Goal: Information Seeking & Learning: Learn about a topic

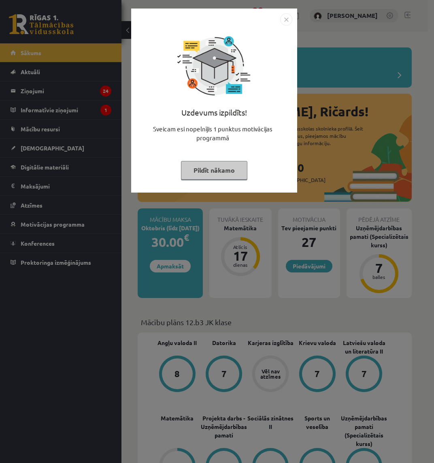
click at [198, 168] on button "Pildīt nākamo" at bounding box center [214, 170] width 66 height 19
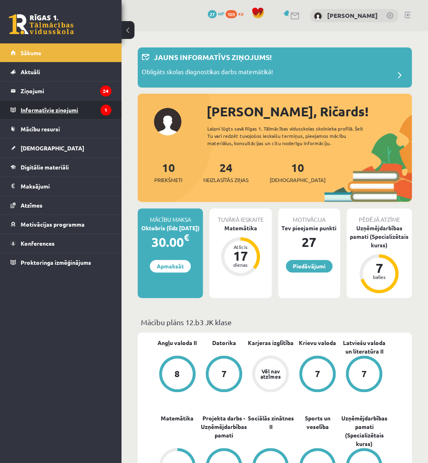
click at [85, 115] on legend "Informatīvie ziņojumi 1" at bounding box center [66, 109] width 91 height 19
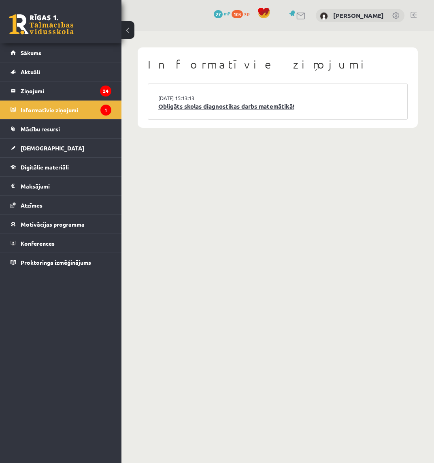
click at [181, 110] on link "Obligāts skolas diagnostikas darbs matemātikā!" at bounding box center [277, 106] width 239 height 9
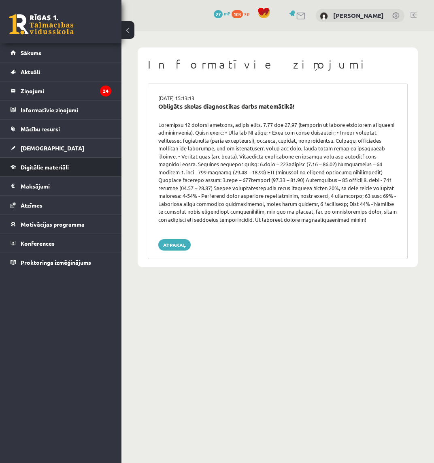
click at [71, 171] on link "Digitālie materiāli" at bounding box center [61, 167] width 101 height 19
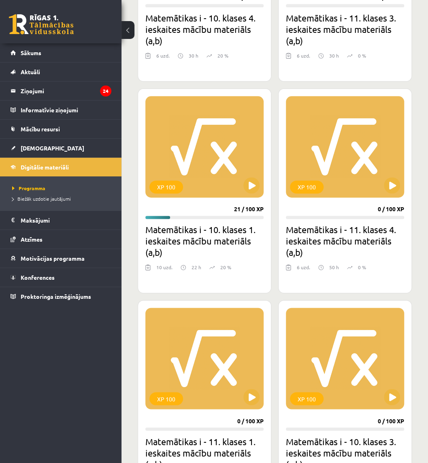
scroll to position [386, 0]
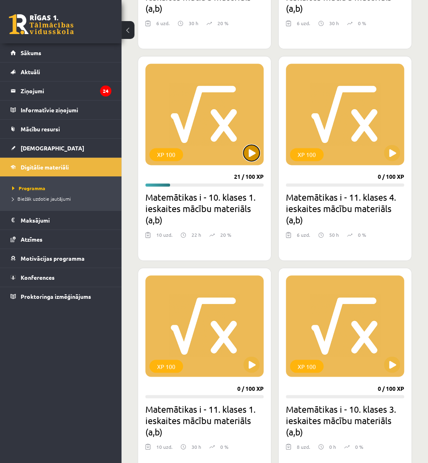
click at [249, 151] on button at bounding box center [251, 153] width 16 height 16
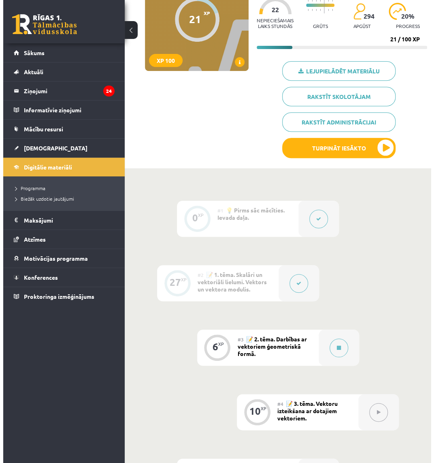
scroll to position [122, 0]
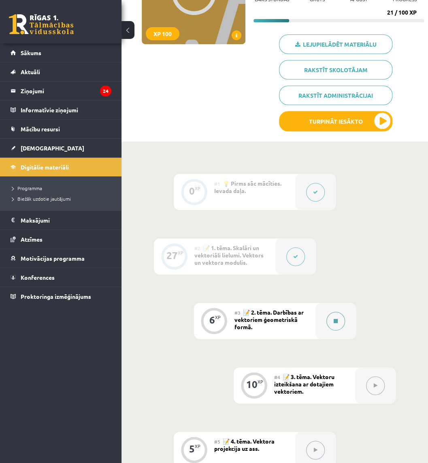
click at [334, 321] on icon at bounding box center [336, 320] width 4 height 5
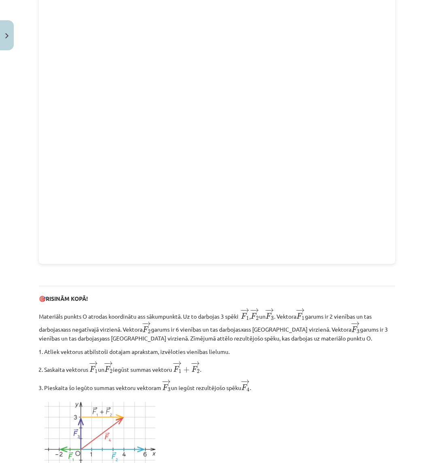
scroll to position [787, 0]
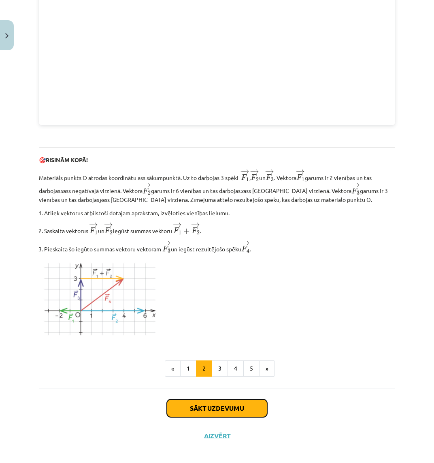
click at [202, 400] on button "Sākt uzdevumu" at bounding box center [217, 408] width 100 height 18
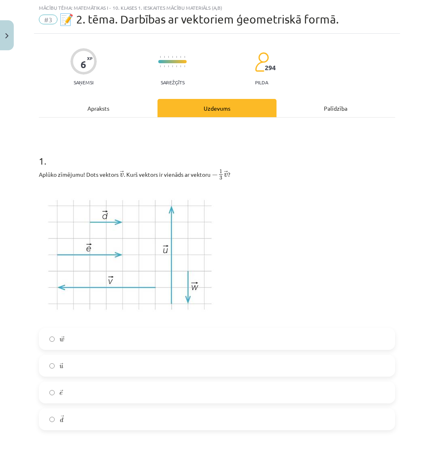
scroll to position [20, 0]
click at [79, 383] on label "→ e e →" at bounding box center [217, 392] width 355 height 20
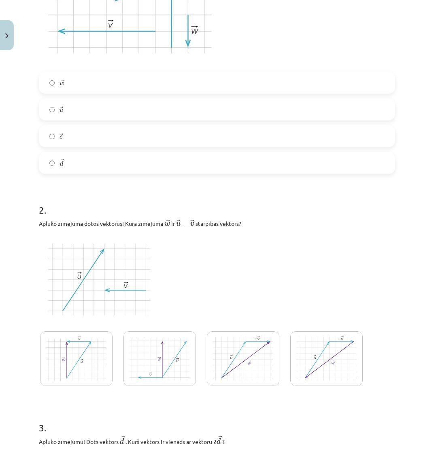
scroll to position [344, 0]
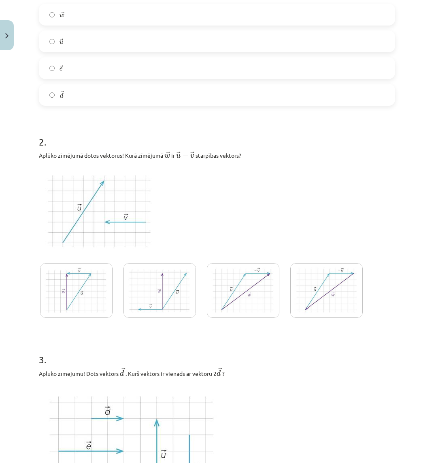
click at [96, 274] on img at bounding box center [76, 290] width 73 height 55
click at [148, 282] on img at bounding box center [160, 290] width 73 height 55
click at [93, 292] on img at bounding box center [76, 290] width 73 height 55
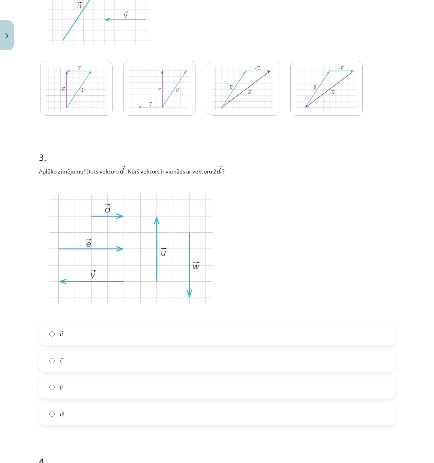
scroll to position [547, 0]
click at [102, 361] on label "→ e e →" at bounding box center [217, 360] width 355 height 20
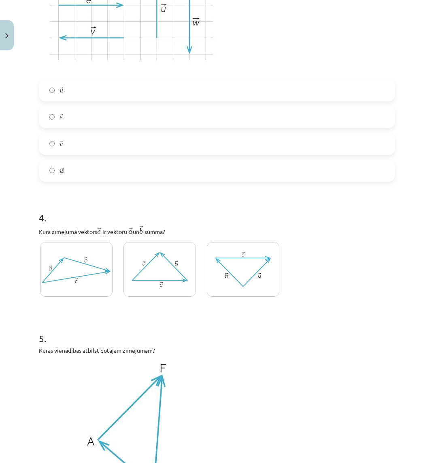
scroll to position [830, 0]
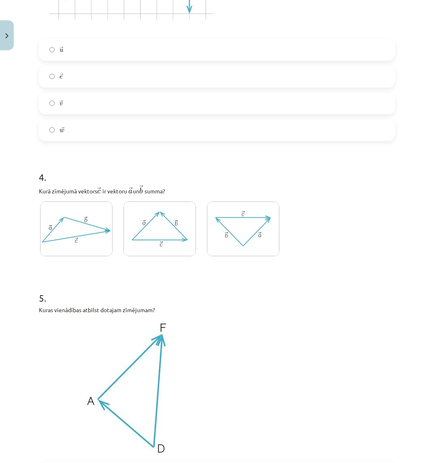
click at [83, 256] on img at bounding box center [76, 228] width 73 height 55
click at [88, 253] on img at bounding box center [76, 228] width 73 height 55
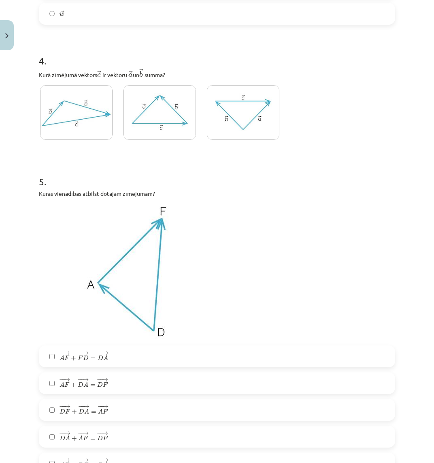
scroll to position [952, 0]
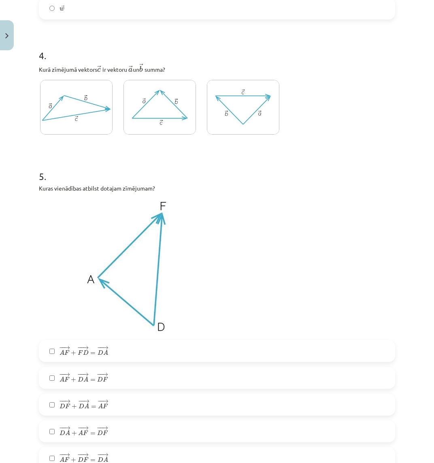
click at [131, 118] on img at bounding box center [160, 107] width 73 height 55
click at [100, 115] on img at bounding box center [76, 107] width 73 height 55
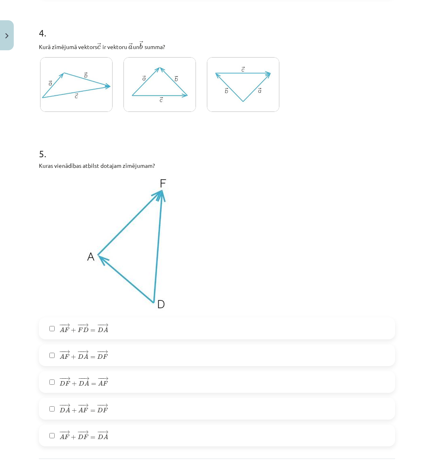
scroll to position [1052, 0]
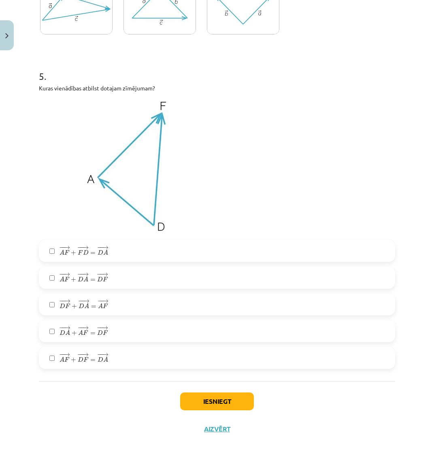
click at [117, 253] on label "− − → A F + − − → F D = − − → D A A F → + F D → = D A →" at bounding box center [217, 251] width 355 height 20
click at [102, 277] on span "D" at bounding box center [100, 278] width 6 height 5
click at [109, 252] on label "− − → A F + − − → F D = − − → D A A F → + F D → = D A →" at bounding box center [217, 251] width 355 height 20
click at [110, 279] on label "− − → A F + − − → D A = − − → D F A F → + D A → = D F →" at bounding box center [217, 277] width 355 height 20
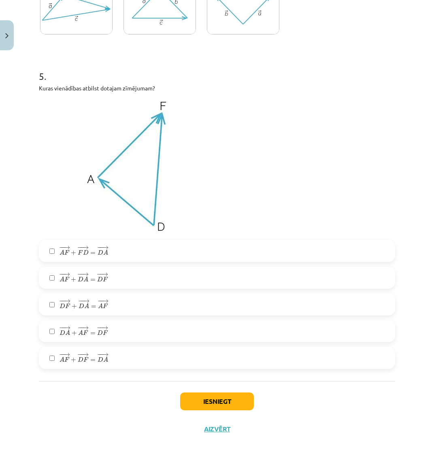
click at [107, 307] on span "F" at bounding box center [105, 305] width 5 height 5
click at [112, 309] on label "− − → D F + − − → D A = − − → A F D F → + D A → = A F →" at bounding box center [217, 304] width 355 height 20
click at [106, 338] on label "− − → D A + − − → A F = − − → D F D A → + A F → = D F →" at bounding box center [217, 331] width 355 height 20
click at [203, 397] on button "Iesniegt" at bounding box center [217, 401] width 74 height 18
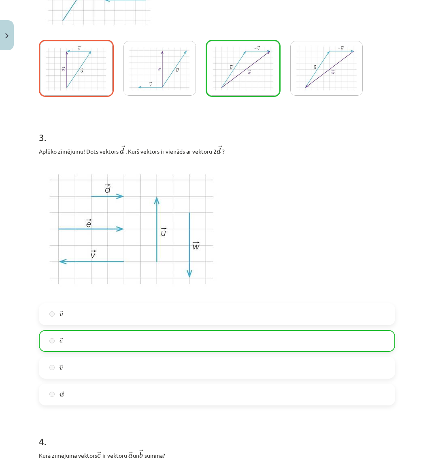
scroll to position [404, 0]
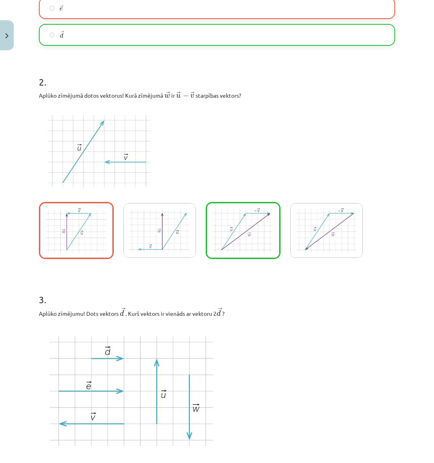
click at [224, 249] on img at bounding box center [243, 230] width 73 height 55
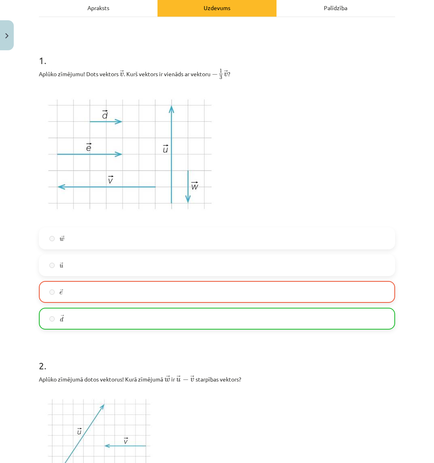
scroll to position [0, 0]
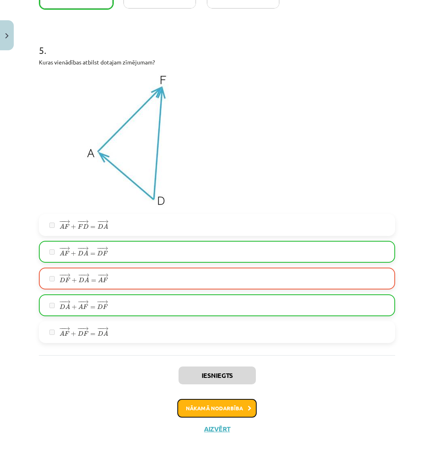
click at [213, 410] on button "Nākamā nodarbība" at bounding box center [216, 408] width 79 height 19
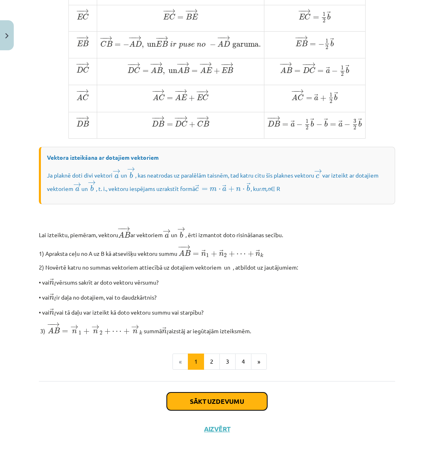
click at [204, 400] on button "Sākt uzdevumu" at bounding box center [217, 401] width 100 height 18
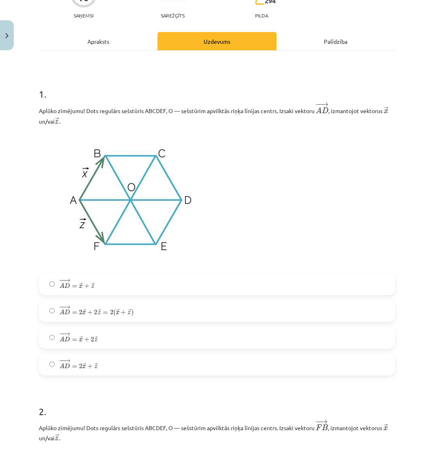
scroll to position [101, 0]
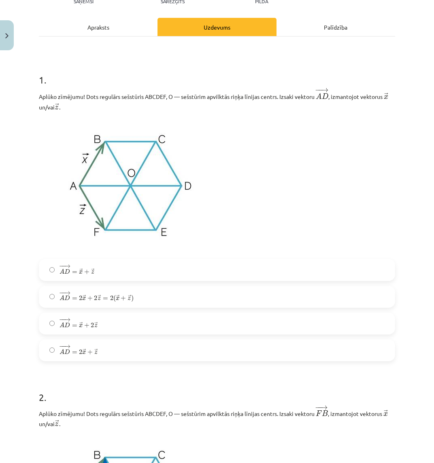
click at [127, 272] on label "− − → A D = → x + → z A D → = x → + z →" at bounding box center [217, 270] width 355 height 20
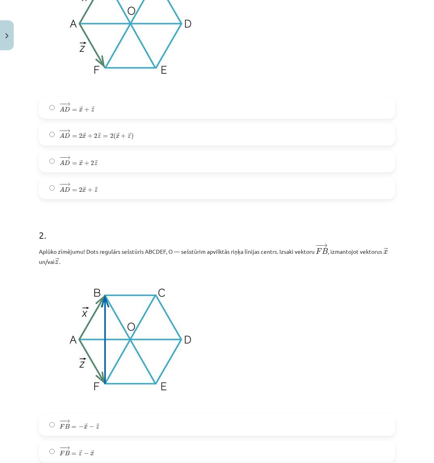
scroll to position [385, 0]
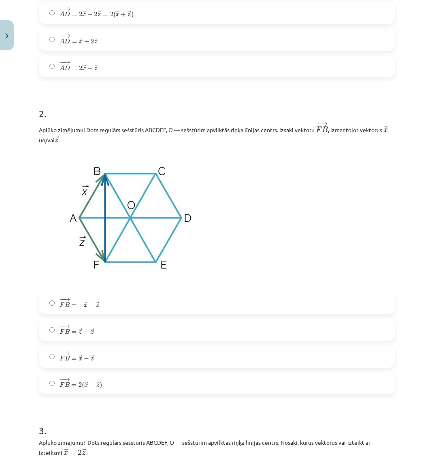
click at [76, 375] on label "− − → F B = 2 ( → x + → z ) F B → = 2 ( x → + z → )" at bounding box center [217, 383] width 355 height 20
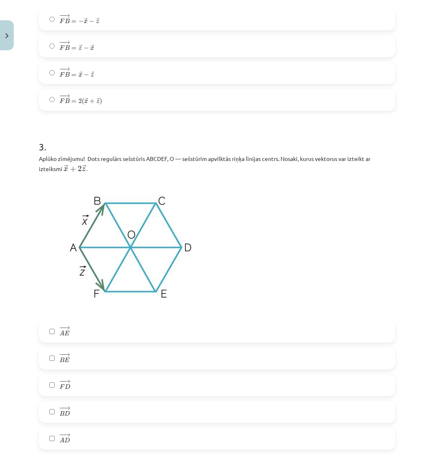
scroll to position [749, 0]
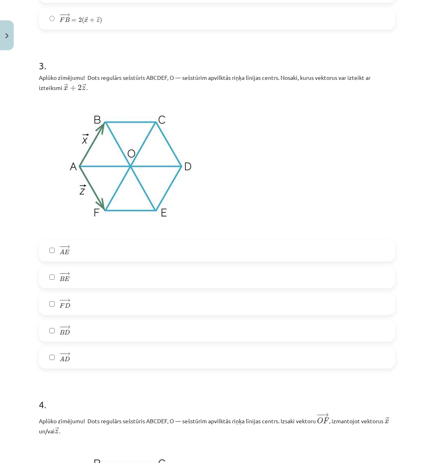
click at [88, 256] on label "− − → A E A E →" at bounding box center [217, 250] width 355 height 20
click at [87, 258] on label "− − → A E A E →" at bounding box center [217, 250] width 355 height 20
click at [83, 276] on label "− − → B E B E →" at bounding box center [217, 277] width 355 height 20
click at [79, 304] on label "− − → F D F D →" at bounding box center [217, 304] width 355 height 20
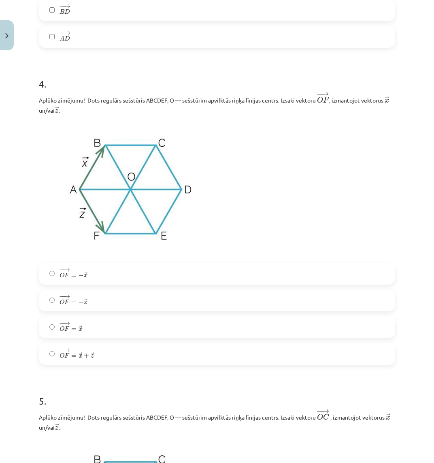
scroll to position [1073, 0]
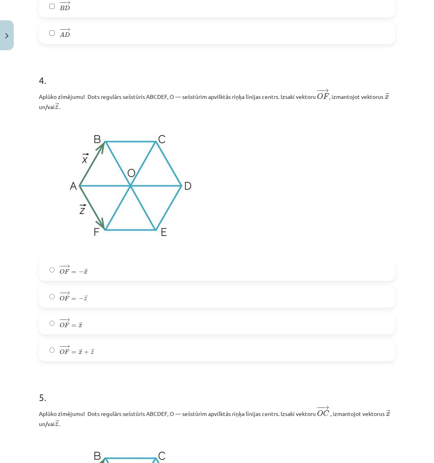
click at [99, 305] on label "− − → O F = − → z O F → = − z →" at bounding box center [217, 296] width 355 height 20
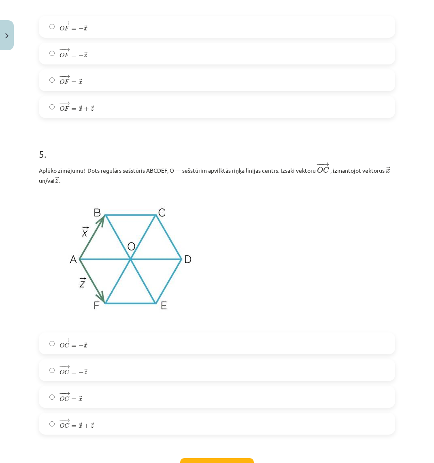
scroll to position [1357, 0]
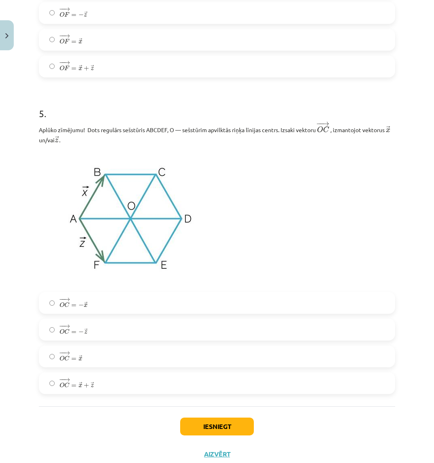
click at [112, 311] on label "− − → O C = − → x O C → = − x →" at bounding box center [217, 302] width 355 height 20
click at [216, 420] on button "Iesniegt" at bounding box center [217, 426] width 74 height 18
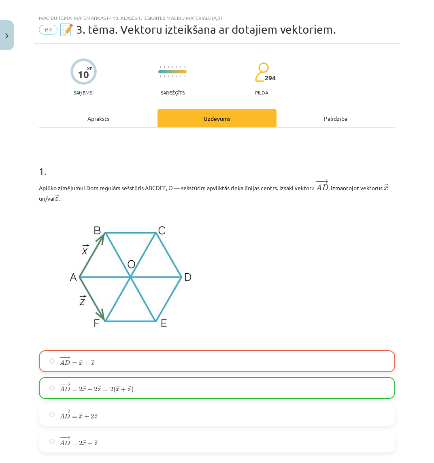
scroll to position [0, 0]
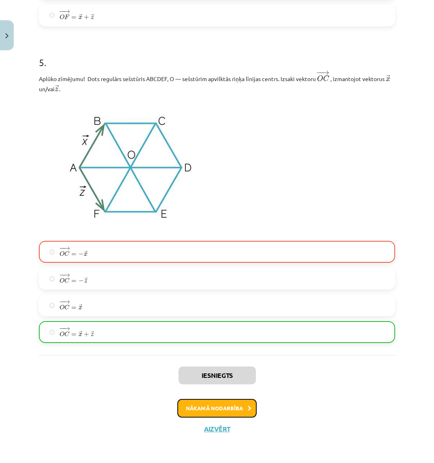
click at [207, 403] on button "Nākamā nodarbība" at bounding box center [216, 408] width 79 height 19
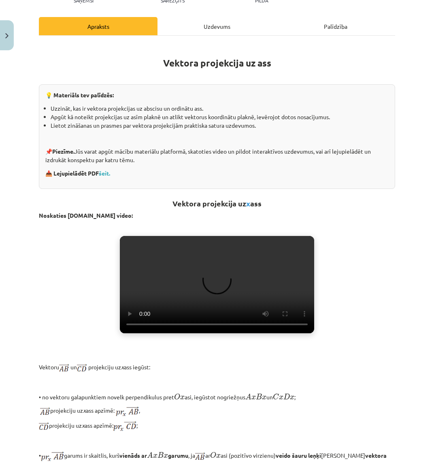
scroll to position [101, 0]
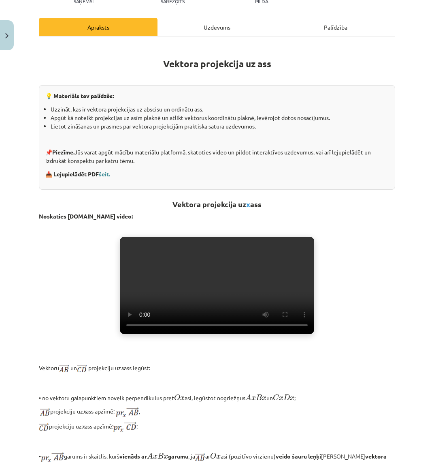
click at [106, 172] on link "šeit." at bounding box center [104, 173] width 11 height 7
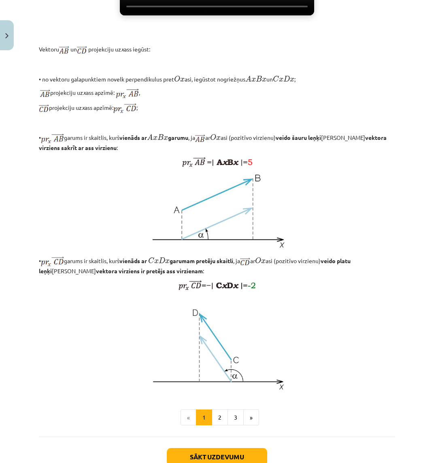
scroll to position [498, 0]
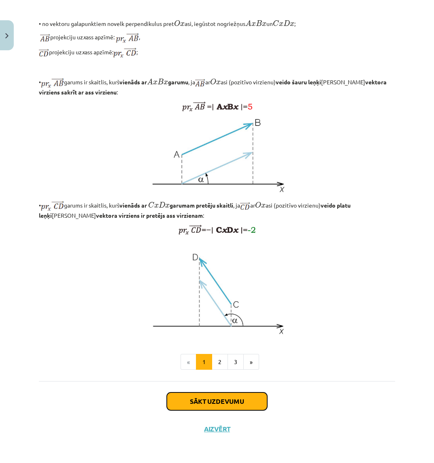
click at [233, 401] on button "Sākt uzdevumu" at bounding box center [217, 401] width 100 height 18
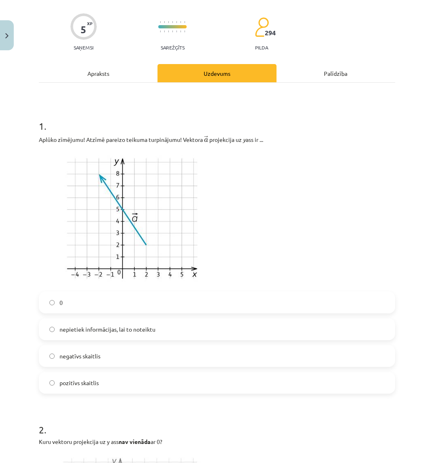
scroll to position [61, 0]
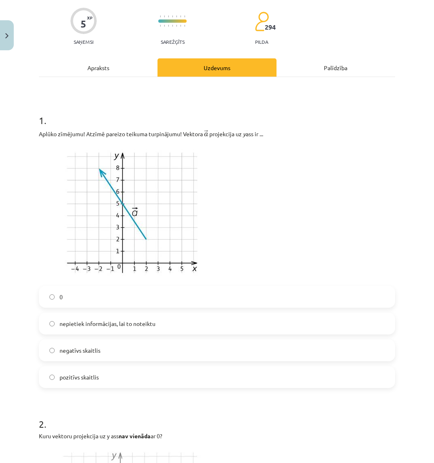
click at [120, 371] on label "pozitīvs skaitlis" at bounding box center [217, 377] width 355 height 20
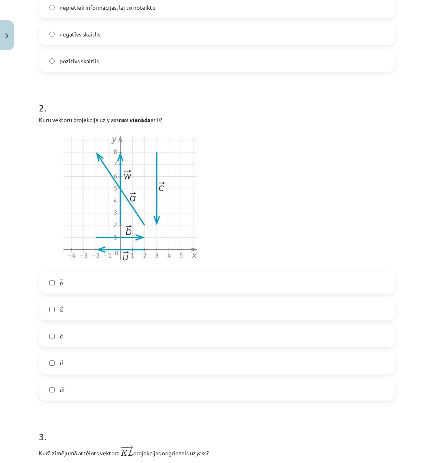
scroll to position [385, 0]
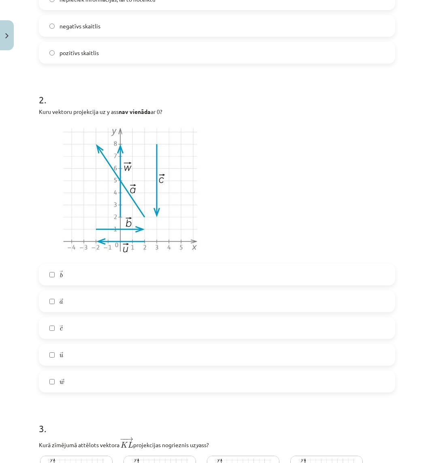
click at [73, 335] on label "→ c c →" at bounding box center [217, 328] width 355 height 20
click at [77, 376] on label "→ w w →" at bounding box center [217, 381] width 355 height 20
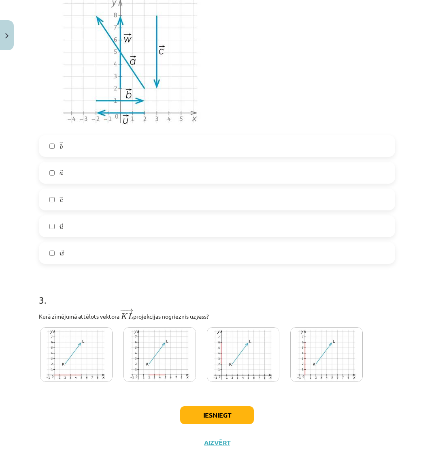
scroll to position [527, 0]
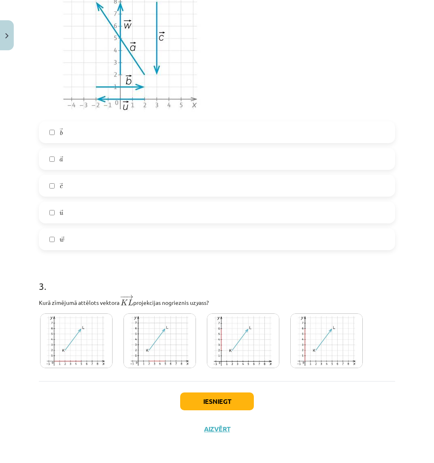
drag, startPoint x: 216, startPoint y: 353, endPoint x: 250, endPoint y: 350, distance: 33.8
click at [216, 353] on img at bounding box center [243, 340] width 73 height 55
click at [326, 347] on img at bounding box center [326, 340] width 73 height 55
click at [265, 344] on img at bounding box center [243, 340] width 73 height 55
click at [223, 405] on button "Iesniegt" at bounding box center [217, 401] width 74 height 18
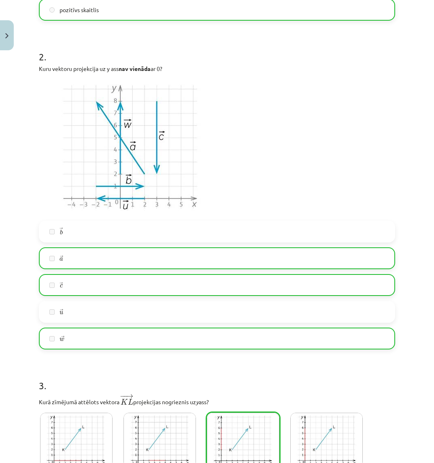
scroll to position [446, 0]
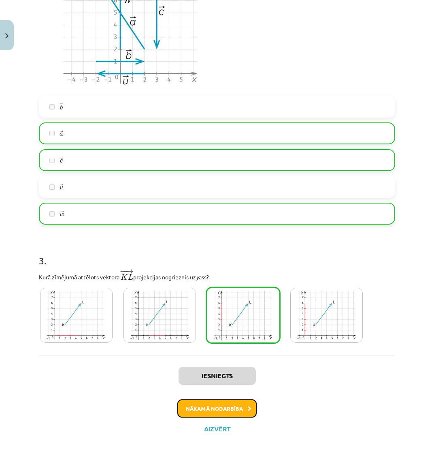
click at [212, 411] on button "Nākamā nodarbība" at bounding box center [216, 408] width 79 height 19
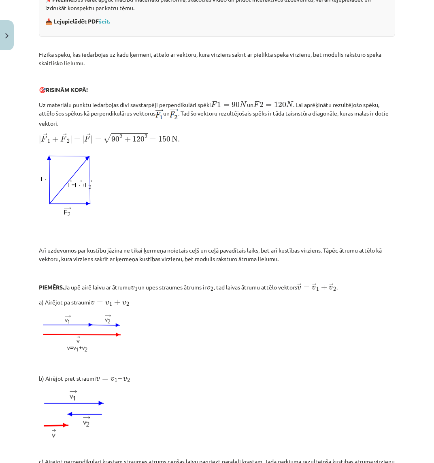
scroll to position [263, 0]
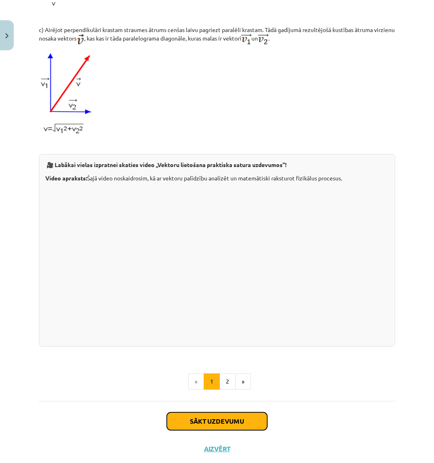
click at [211, 424] on button "Sākt uzdevumu" at bounding box center [217, 421] width 100 height 18
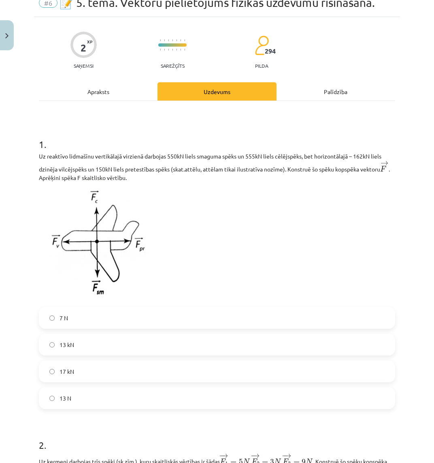
scroll to position [101, 0]
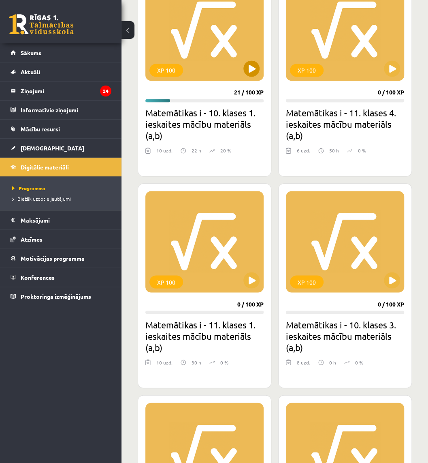
scroll to position [346, 0]
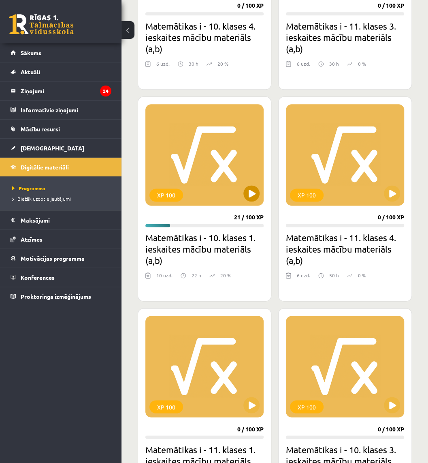
click at [182, 173] on div "XP 100" at bounding box center [204, 154] width 118 height 101
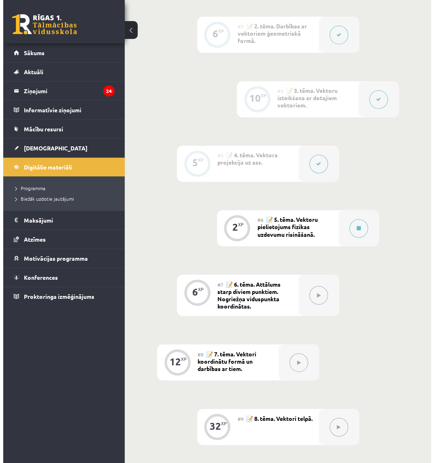
scroll to position [393, 0]
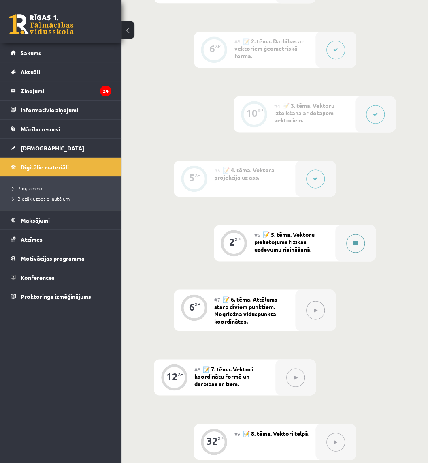
click at [346, 242] on button at bounding box center [355, 243] width 19 height 19
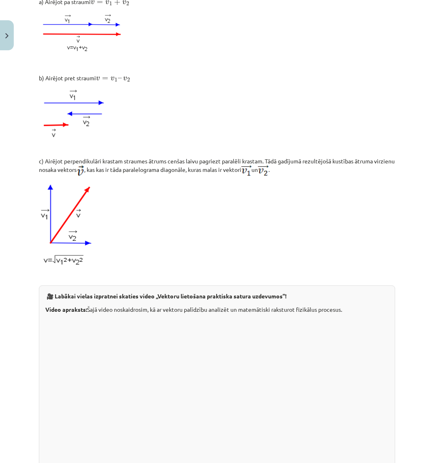
scroll to position [687, 0]
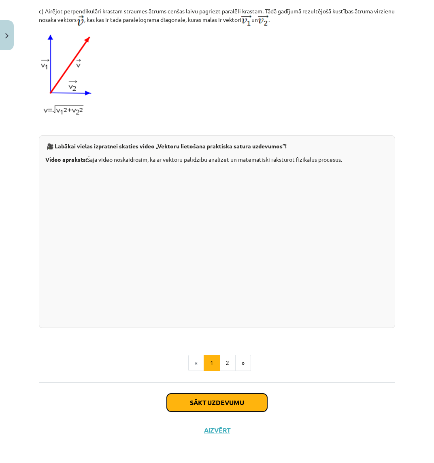
click at [211, 400] on button "Sākt uzdevumu" at bounding box center [217, 402] width 100 height 18
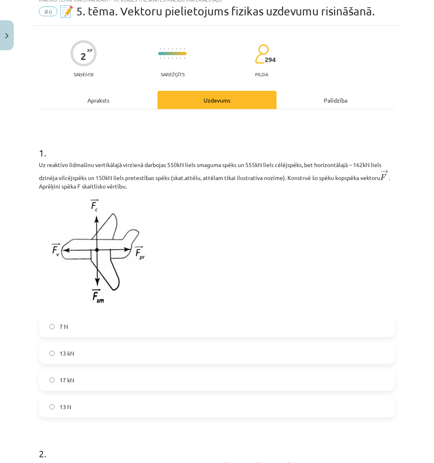
scroll to position [20, 0]
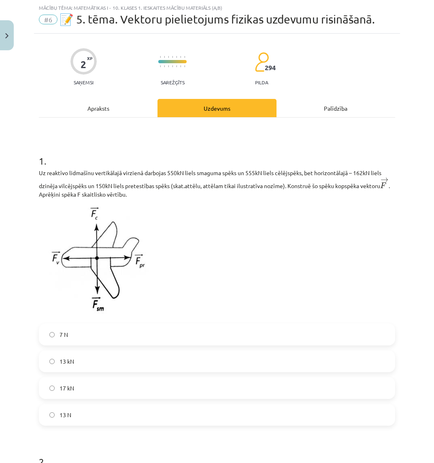
drag, startPoint x: 194, startPoint y: 347, endPoint x: 198, endPoint y: 343, distance: 5.8
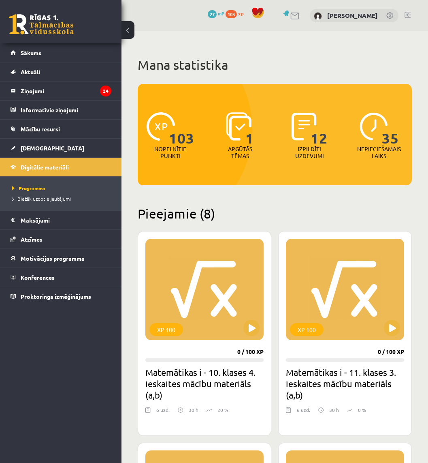
scroll to position [346, 0]
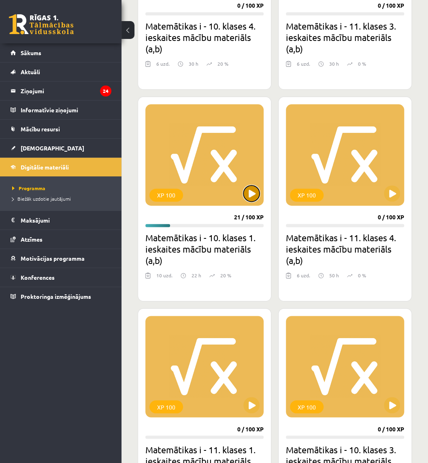
click at [250, 198] on button at bounding box center [251, 193] width 16 height 16
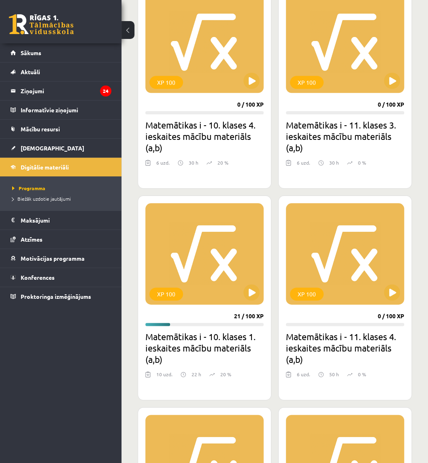
scroll to position [265, 0]
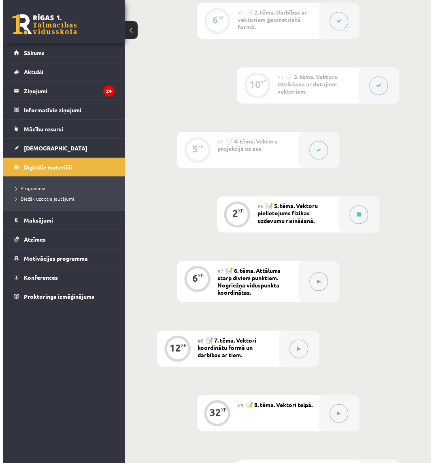
scroll to position [405, 0]
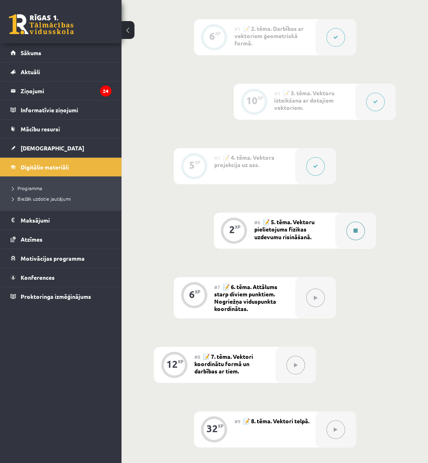
click at [363, 226] on button at bounding box center [355, 230] width 19 height 19
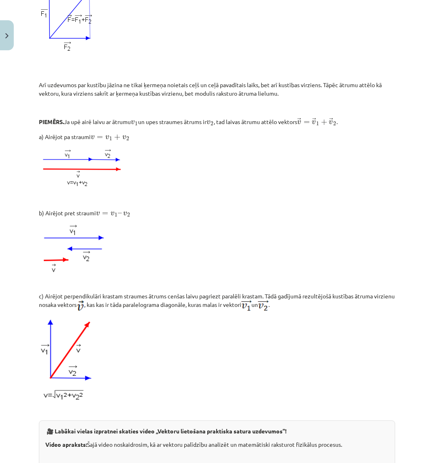
scroll to position [284, 0]
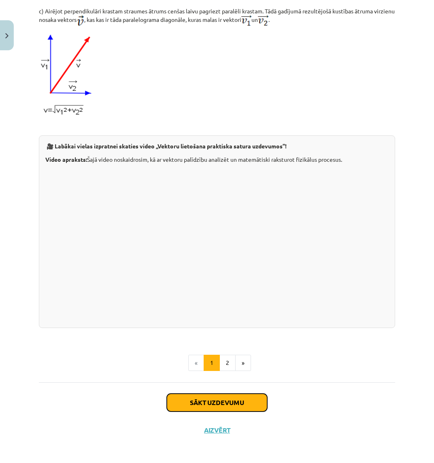
click at [233, 393] on button "Sākt uzdevumu" at bounding box center [217, 402] width 100 height 18
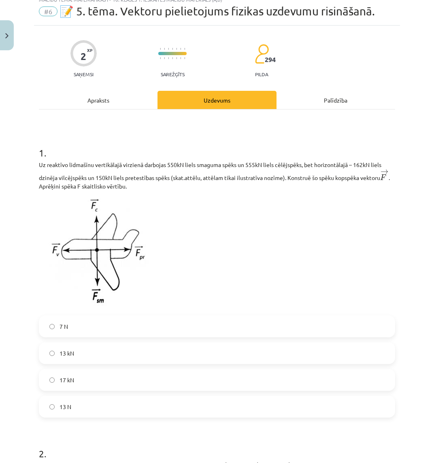
scroll to position [20, 0]
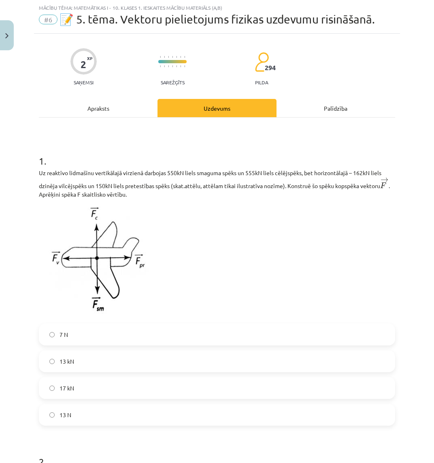
click at [99, 382] on label "17 kN" at bounding box center [217, 388] width 355 height 20
click at [110, 341] on label "7 N" at bounding box center [217, 334] width 355 height 20
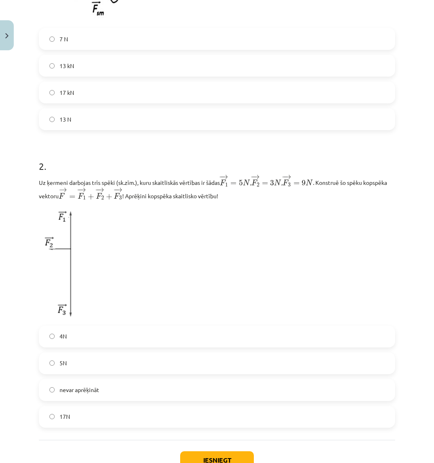
scroll to position [344, 0]
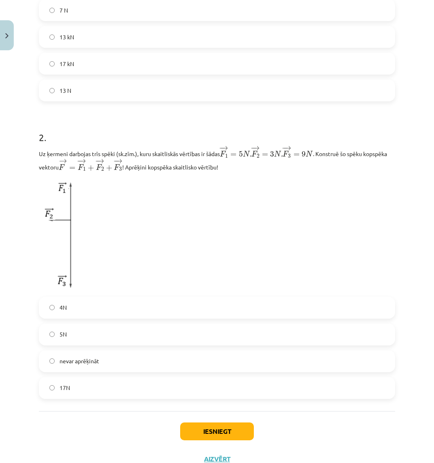
click at [95, 361] on span "nevar aprēķināt" at bounding box center [80, 360] width 40 height 9
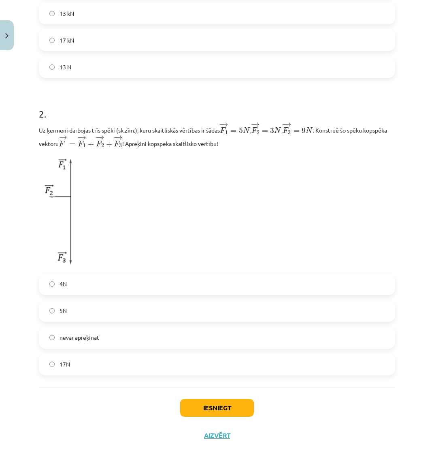
scroll to position [376, 0]
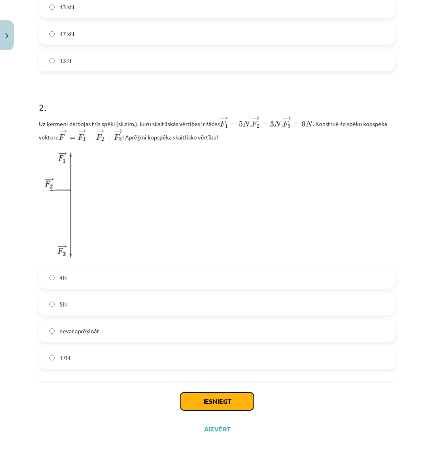
click at [198, 400] on button "Iesniegt" at bounding box center [217, 401] width 74 height 18
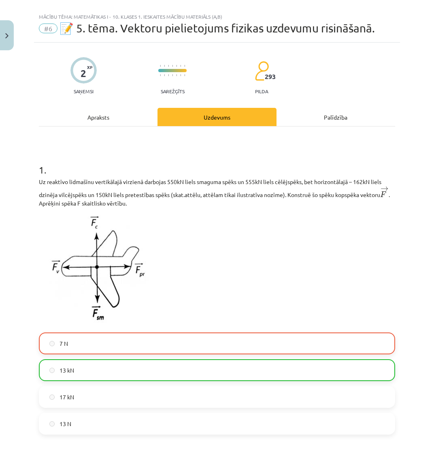
scroll to position [0, 0]
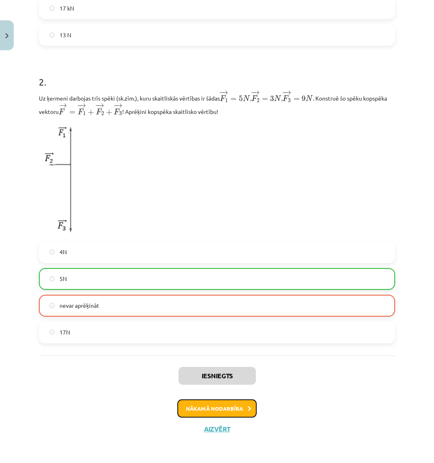
click at [188, 404] on button "Nākamā nodarbība" at bounding box center [216, 408] width 79 height 19
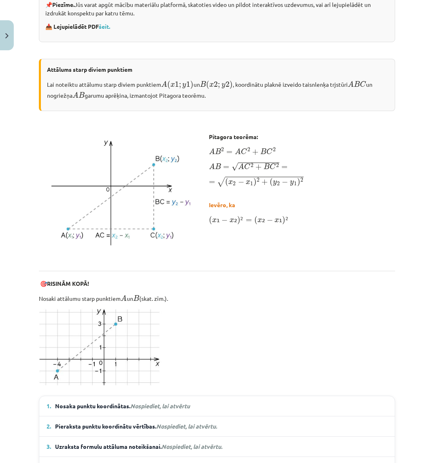
scroll to position [263, 0]
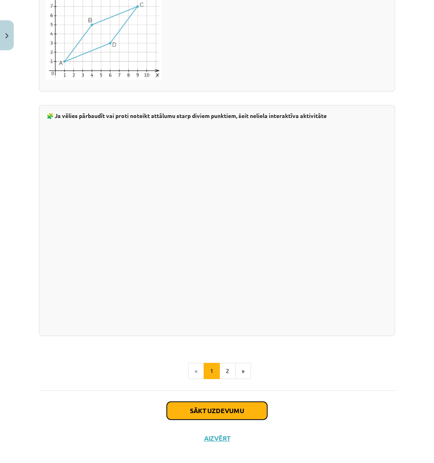
click at [195, 405] on button "Sākt uzdevumu" at bounding box center [217, 410] width 100 height 18
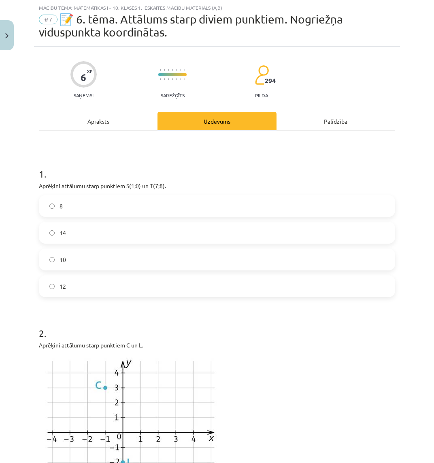
scroll to position [20, 0]
click at [91, 229] on label "14" at bounding box center [217, 232] width 355 height 20
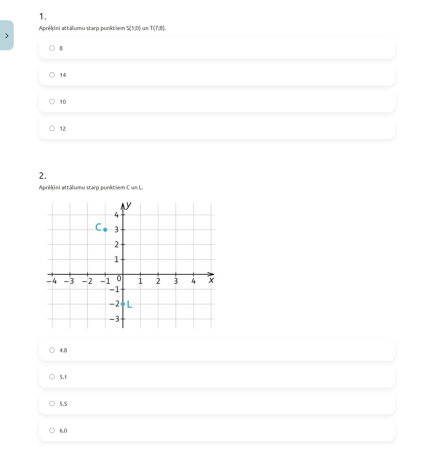
scroll to position [223, 0]
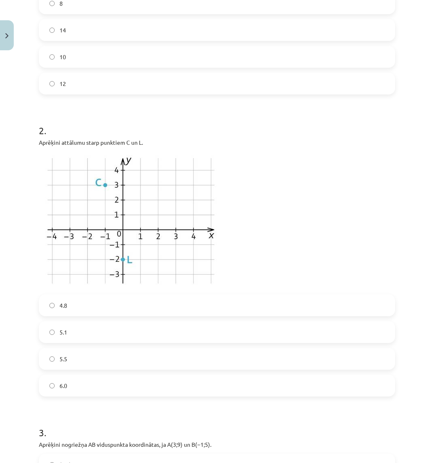
click at [90, 331] on label "5.1" at bounding box center [217, 332] width 355 height 20
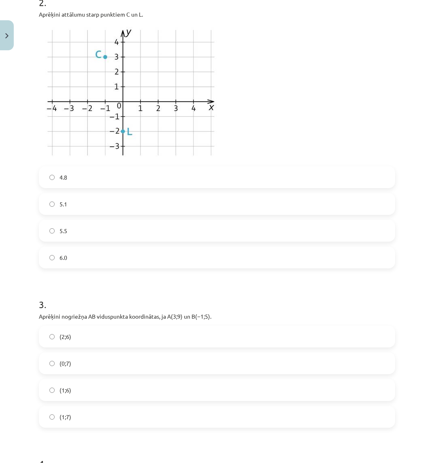
scroll to position [344, 0]
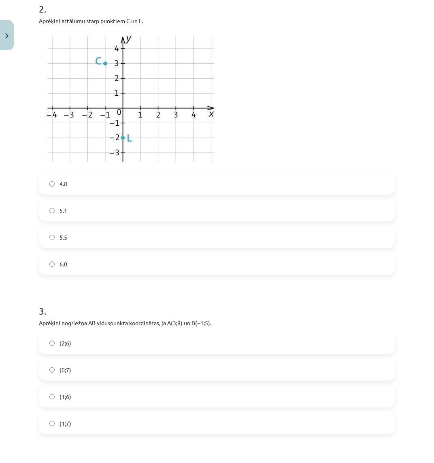
click at [68, 335] on label "(2;6)" at bounding box center [217, 343] width 355 height 20
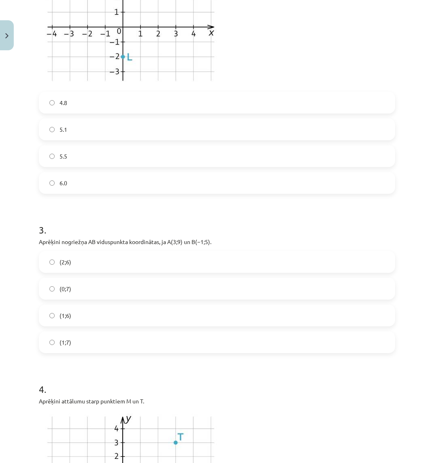
click at [61, 350] on label "(1;7)" at bounding box center [217, 342] width 355 height 20
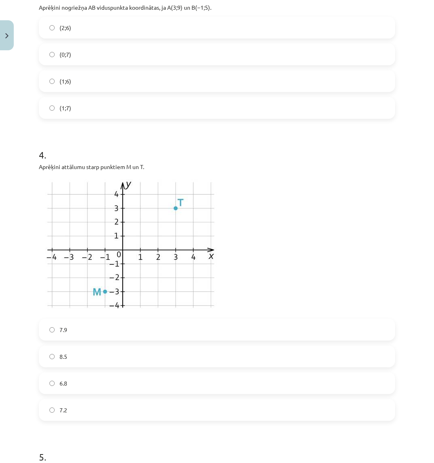
scroll to position [668, 0]
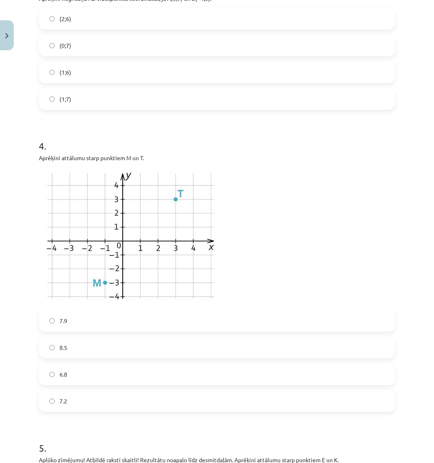
click at [96, 371] on label "6.8" at bounding box center [217, 374] width 355 height 20
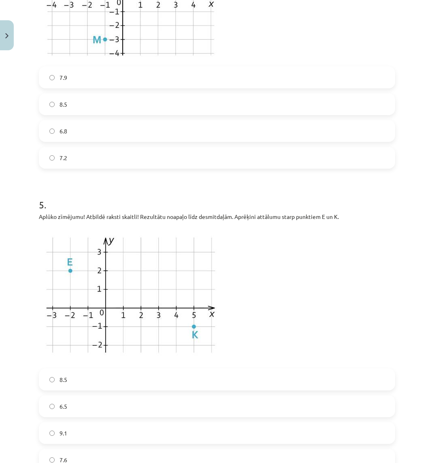
scroll to position [952, 0]
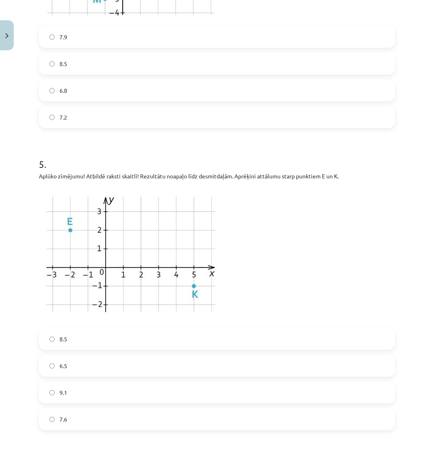
click at [84, 410] on label "7.6" at bounding box center [217, 419] width 355 height 20
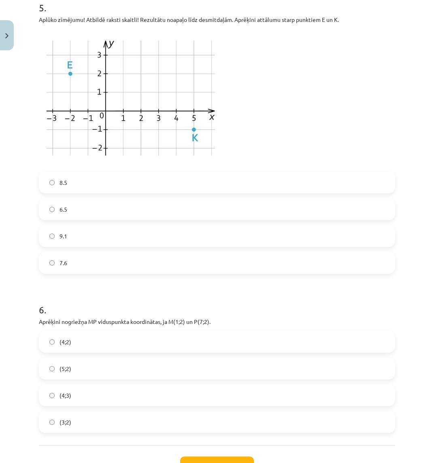
scroll to position [1114, 0]
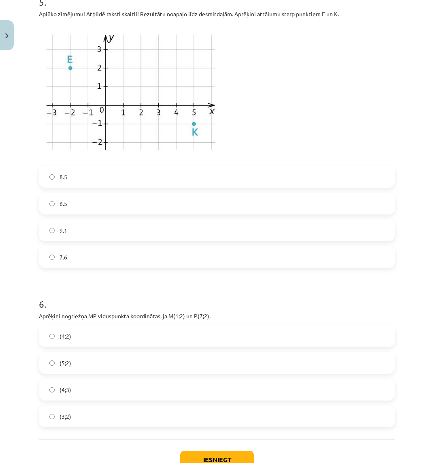
click at [97, 340] on label "(4;2)" at bounding box center [217, 336] width 355 height 20
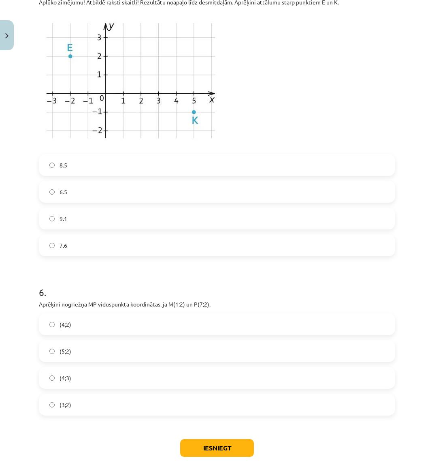
scroll to position [1172, 0]
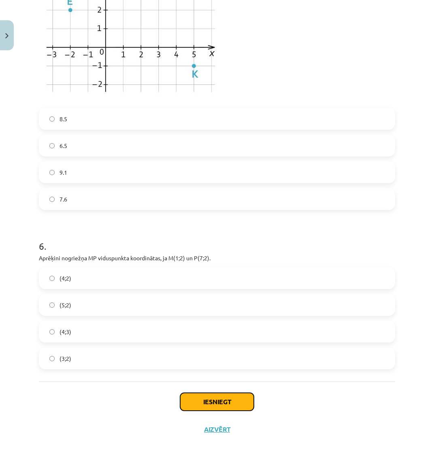
click at [200, 401] on button "Iesniegt" at bounding box center [217, 402] width 74 height 18
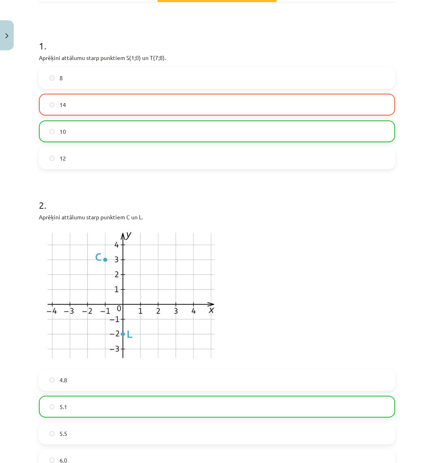
scroll to position [162, 0]
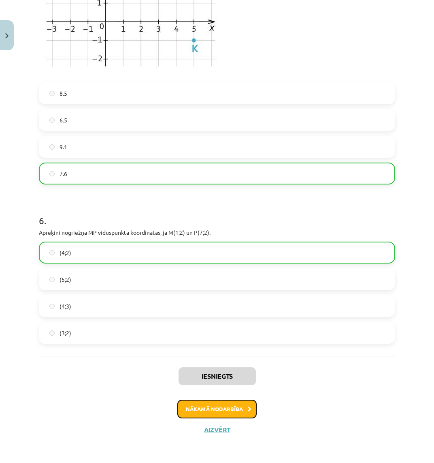
click at [195, 400] on button "Nākamā nodarbība" at bounding box center [216, 408] width 79 height 19
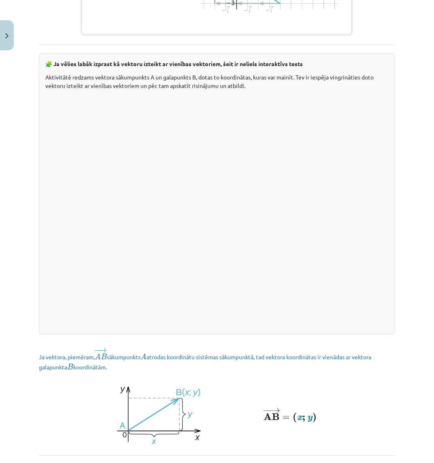
scroll to position [968, 0]
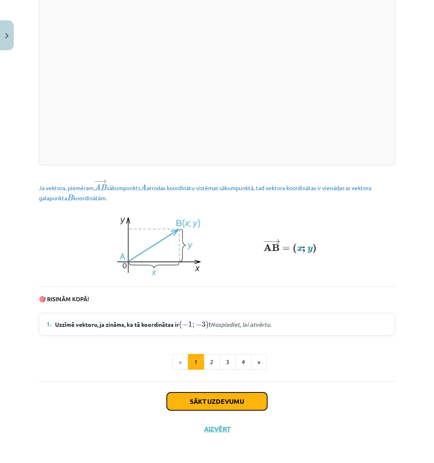
click at [216, 400] on button "Sākt uzdevumu" at bounding box center [217, 401] width 100 height 18
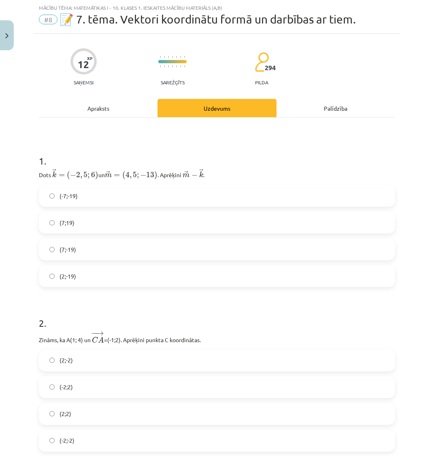
scroll to position [20, 0]
click at [97, 197] on label "(-7;-19)" at bounding box center [217, 196] width 355 height 20
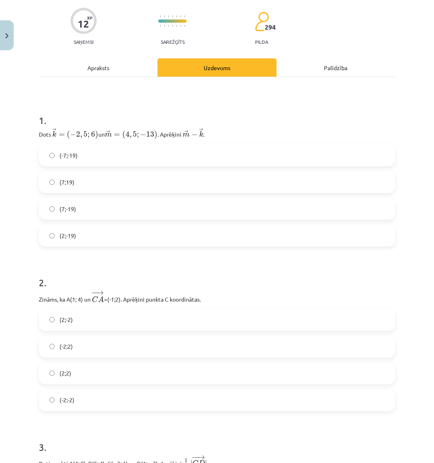
click at [117, 343] on label "(-2;2)" at bounding box center [217, 346] width 355 height 20
click at [111, 397] on label "(-2;-2)" at bounding box center [217, 400] width 355 height 20
click at [105, 346] on label "(-2;2)" at bounding box center [217, 346] width 355 height 20
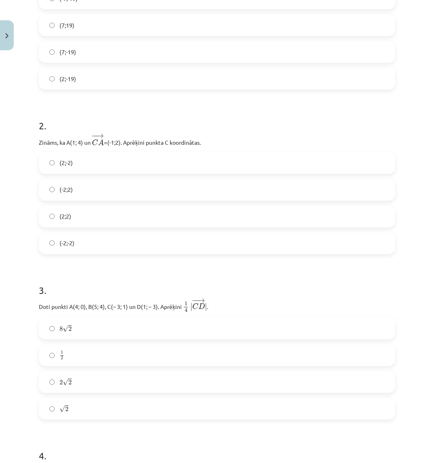
scroll to position [223, 0]
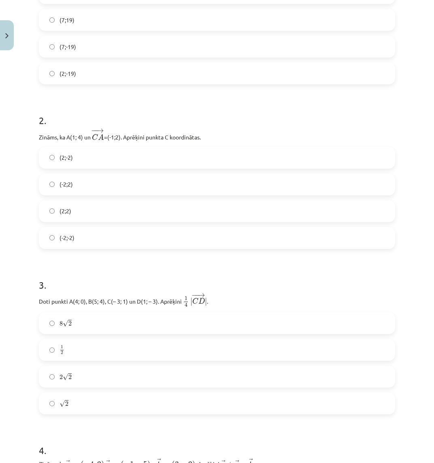
click at [102, 367] on label "2 √ 2 2 2" at bounding box center [217, 376] width 355 height 20
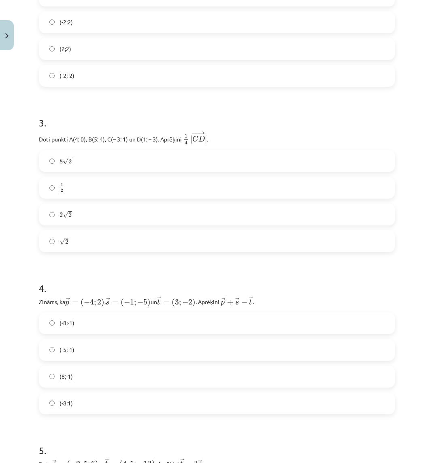
click at [77, 393] on label "(-8;1)" at bounding box center [217, 403] width 355 height 20
click at [90, 371] on label "(8;-1)" at bounding box center [217, 376] width 355 height 20
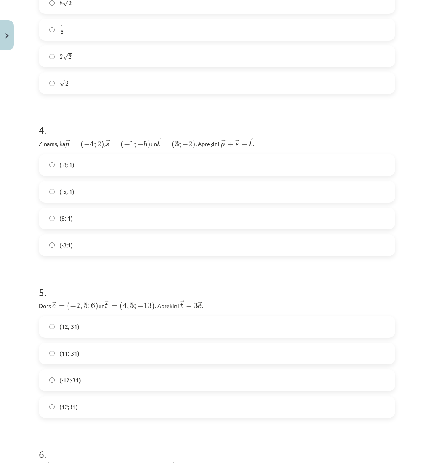
scroll to position [547, 0]
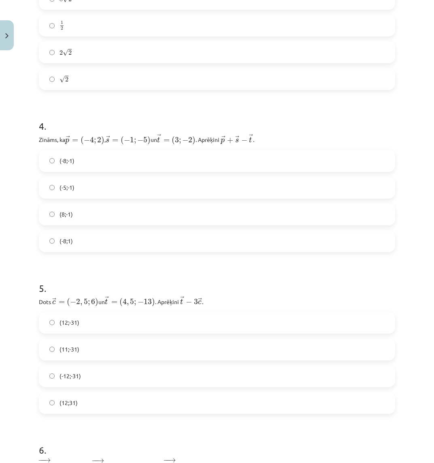
click at [95, 398] on label "(12;31)" at bounding box center [217, 403] width 355 height 20
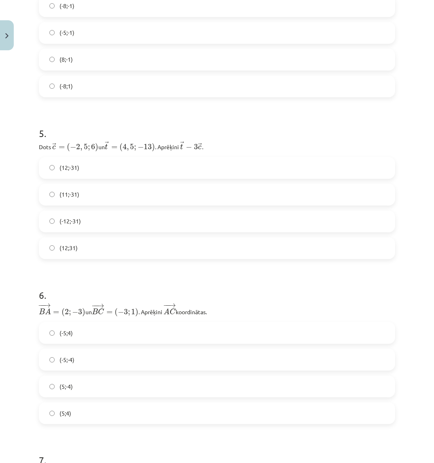
scroll to position [709, 0]
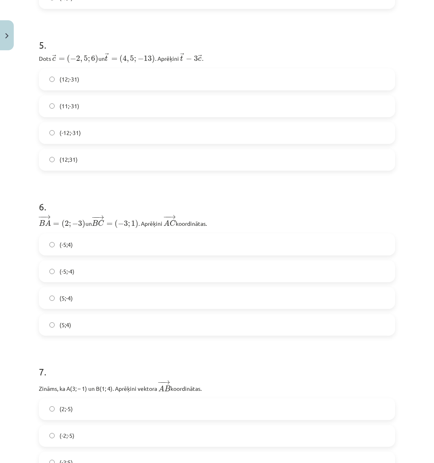
click at [85, 299] on label "(5;-4)" at bounding box center [217, 298] width 355 height 20
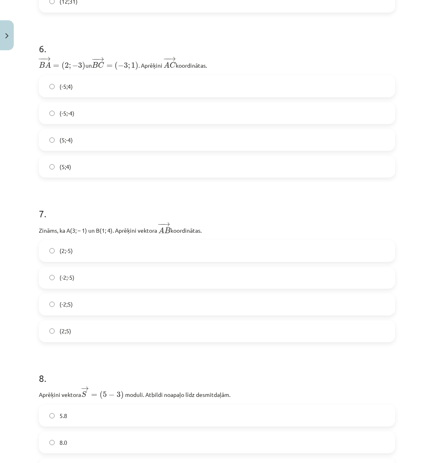
scroll to position [952, 0]
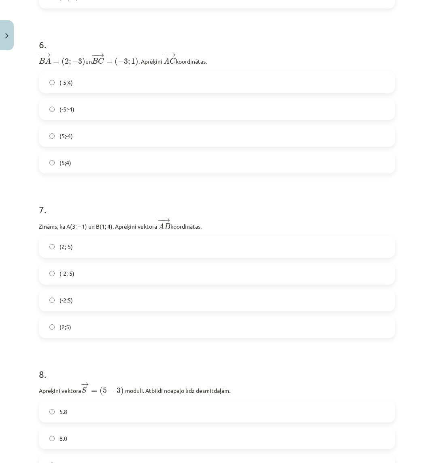
click at [107, 278] on label "(-2;-5)" at bounding box center [217, 273] width 355 height 20
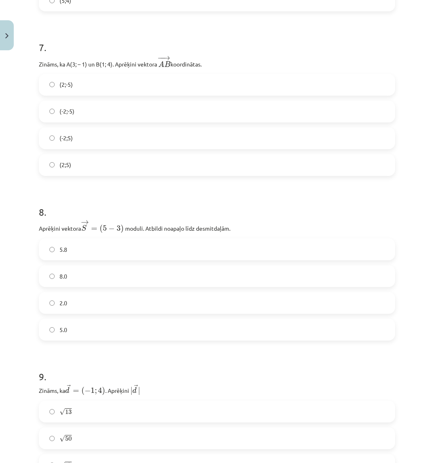
click at [99, 299] on label "2.0" at bounding box center [217, 302] width 355 height 20
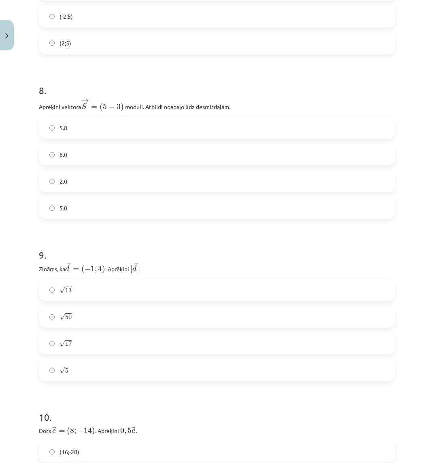
click at [97, 359] on div "√ 5 5" at bounding box center [217, 370] width 356 height 22
click at [102, 363] on label "√ 5 5" at bounding box center [217, 370] width 355 height 20
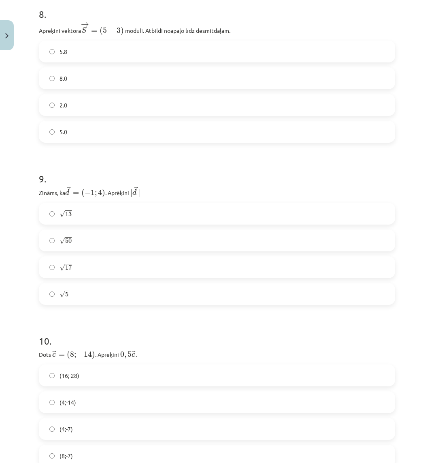
scroll to position [1357, 0]
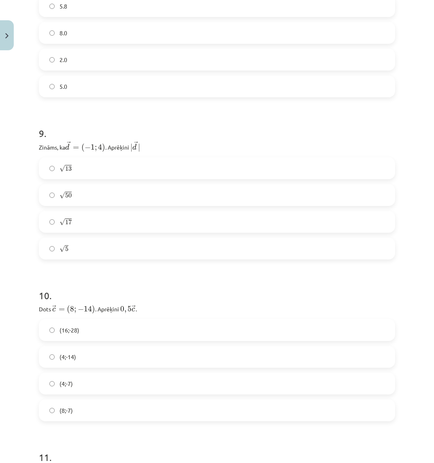
click at [98, 381] on label "(4;-7)" at bounding box center [217, 383] width 355 height 20
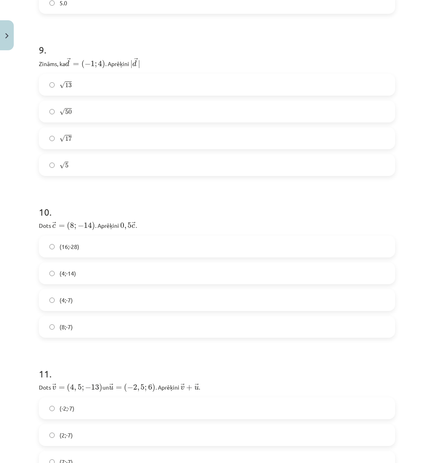
scroll to position [1479, 0]
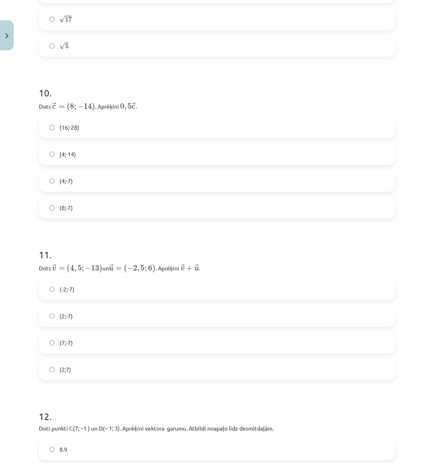
click at [100, 317] on label "(2;-7)" at bounding box center [217, 315] width 355 height 20
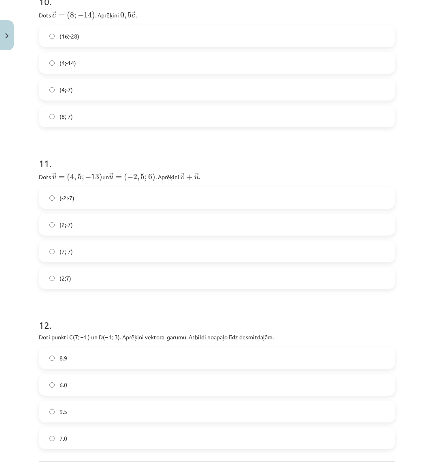
scroll to position [1681, 0]
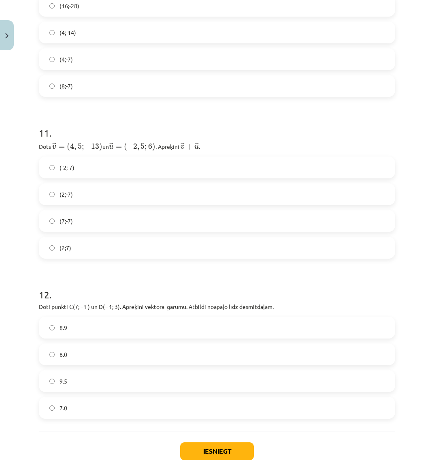
click at [97, 326] on label "8.9" at bounding box center [217, 327] width 355 height 20
click at [91, 350] on label "6.0" at bounding box center [217, 354] width 355 height 20
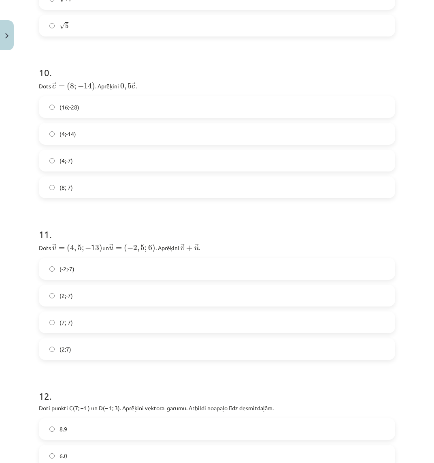
scroll to position [1729, 0]
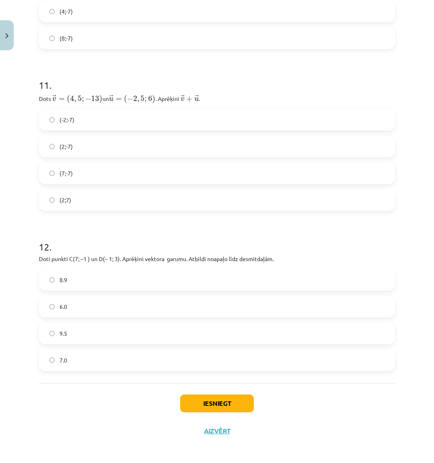
click at [242, 391] on div "Iesniegt Aizvērt" at bounding box center [217, 411] width 356 height 57
click at [242, 394] on button "Iesniegt" at bounding box center [217, 403] width 74 height 18
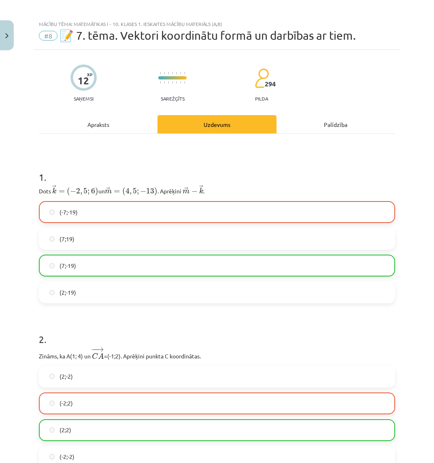
scroll to position [0, 0]
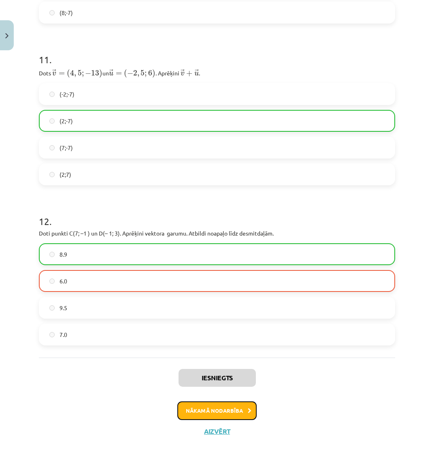
click at [221, 404] on button "Nākamā nodarbība" at bounding box center [216, 410] width 79 height 19
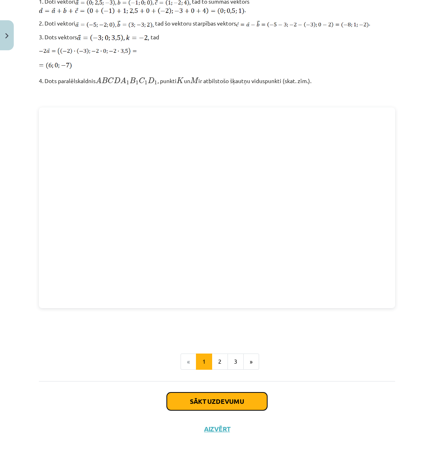
click at [238, 393] on button "Sākt uzdevumu" at bounding box center [217, 401] width 100 height 18
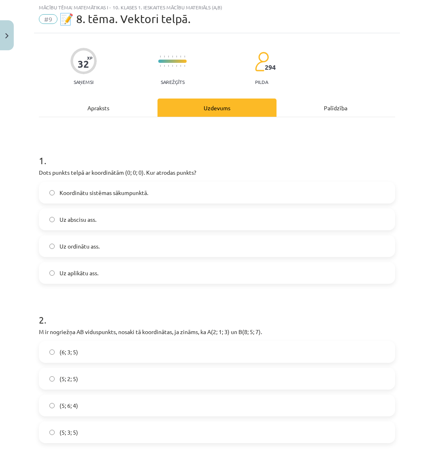
scroll to position [20, 0]
click at [78, 249] on span "Uz ordinātu ass." at bounding box center [80, 246] width 40 height 9
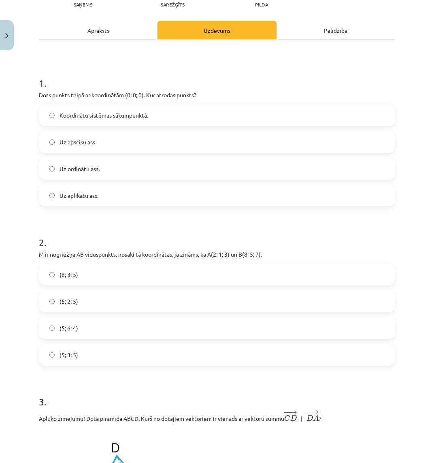
scroll to position [101, 0]
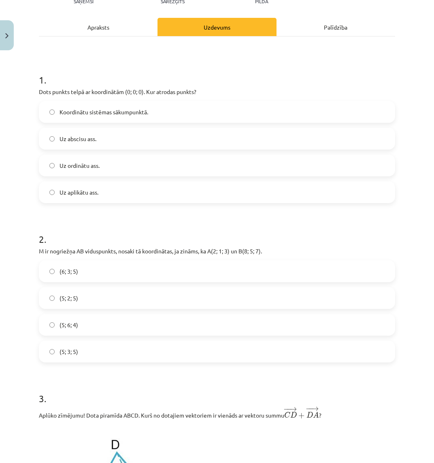
click at [122, 24] on div "Apraksts" at bounding box center [98, 27] width 119 height 18
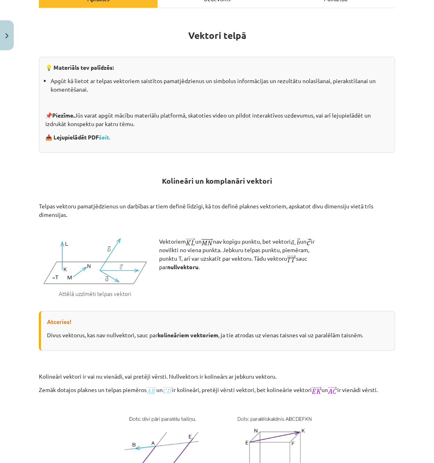
scroll to position [0, 0]
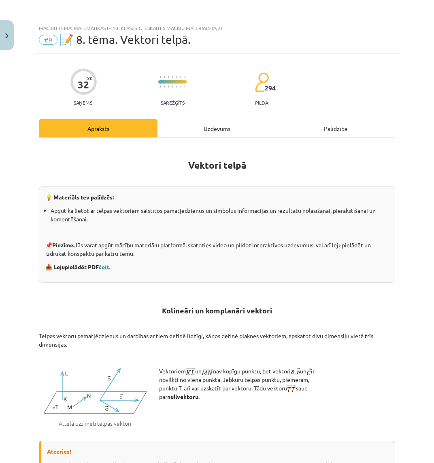
click at [110, 265] on link "šeit." at bounding box center [104, 266] width 11 height 7
click at [205, 125] on div "Uzdevums" at bounding box center [217, 128] width 119 height 18
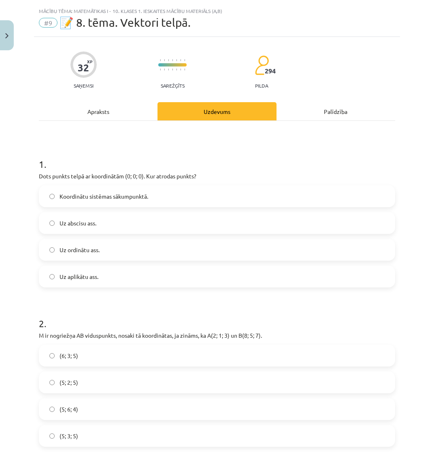
scroll to position [20, 0]
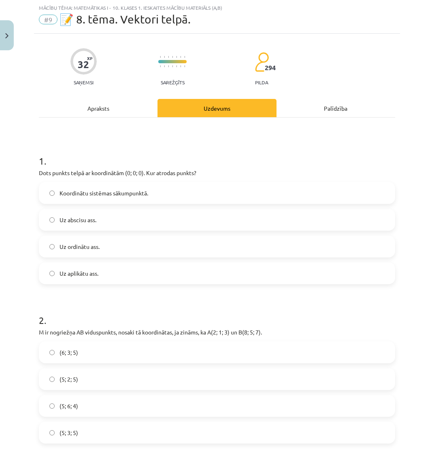
click at [122, 190] on span "Koordinātu sistēmas sākumpunktā." at bounding box center [104, 193] width 89 height 9
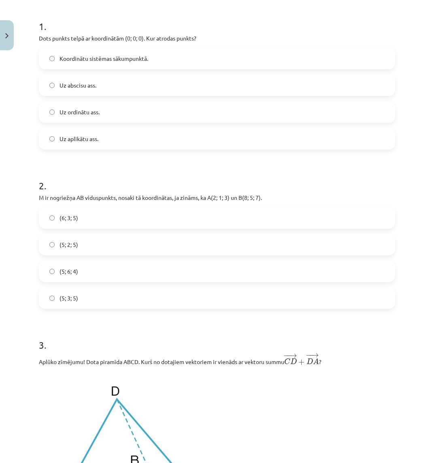
scroll to position [182, 0]
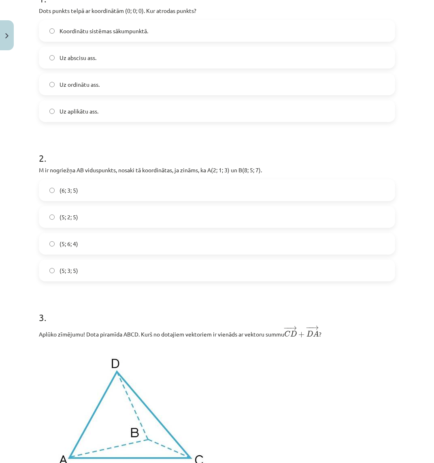
click at [102, 192] on label "(6; 3; 5)" at bounding box center [217, 190] width 355 height 20
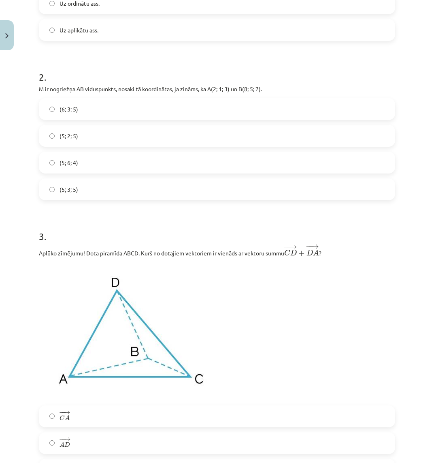
scroll to position [344, 0]
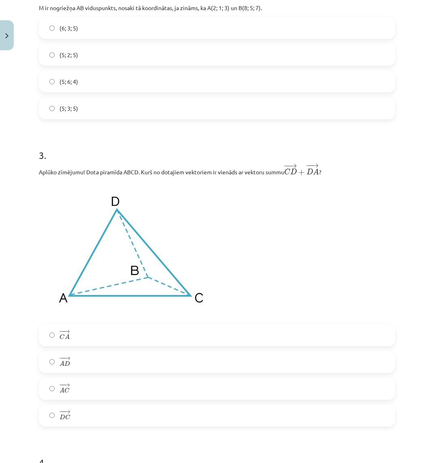
click at [99, 83] on label "(5; 6; 4)" at bounding box center [217, 81] width 355 height 20
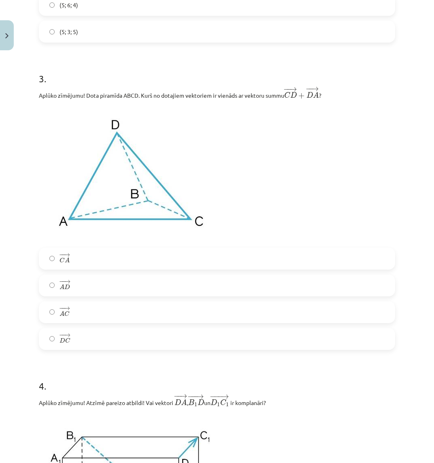
scroll to position [425, 0]
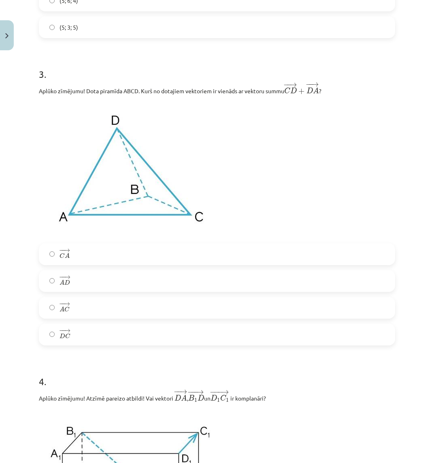
click at [130, 256] on label "− − → C A C A →" at bounding box center [217, 254] width 355 height 20
click at [125, 309] on label "− − → A C A C →" at bounding box center [217, 307] width 355 height 20
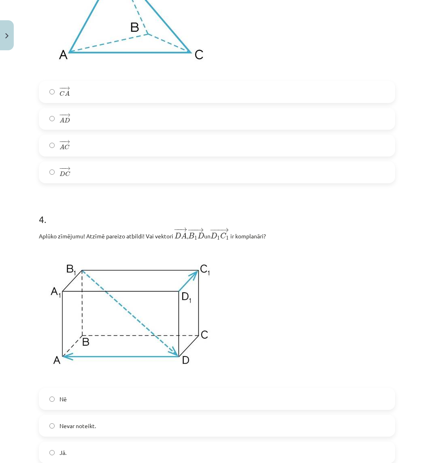
scroll to position [628, 0]
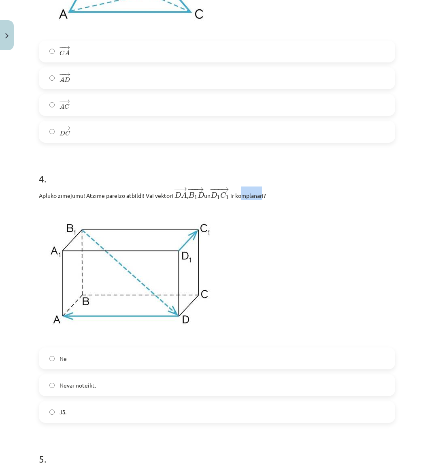
drag, startPoint x: 266, startPoint y: 198, endPoint x: 239, endPoint y: 196, distance: 26.8
click at [244, 200] on p "Aplūko zīmējumu! Atzīmē pareizo atbildi! Vai vektori ﻿ − − → D A D A → ﻿, ﻿ − −…" at bounding box center [217, 193] width 356 height 14
click at [239, 196] on p "Aplūko zīmējumu! Atzīmē pareizo atbildi! Vai vektori ﻿ − − → D A D A → ﻿, ﻿ − −…" at bounding box center [217, 193] width 356 height 14
drag, startPoint x: 239, startPoint y: 196, endPoint x: 262, endPoint y: 198, distance: 23.1
click at [262, 198] on p "Aplūko zīmējumu! Atzīmē pareizo atbildi! Vai vektori ﻿ − − → D A D A → ﻿, ﻿ − −…" at bounding box center [217, 193] width 356 height 14
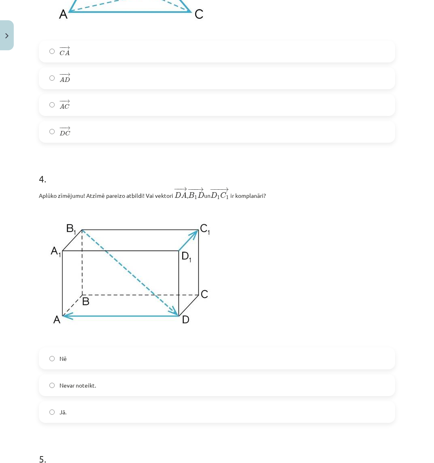
click at [277, 200] on p "Aplūko zīmējumu! Atzīmē pareizo atbildi! Vai vektori ﻿ − − → D A D A → ﻿, ﻿ − −…" at bounding box center [217, 193] width 356 height 14
click at [156, 382] on label "Nevar noteikt." at bounding box center [217, 385] width 355 height 20
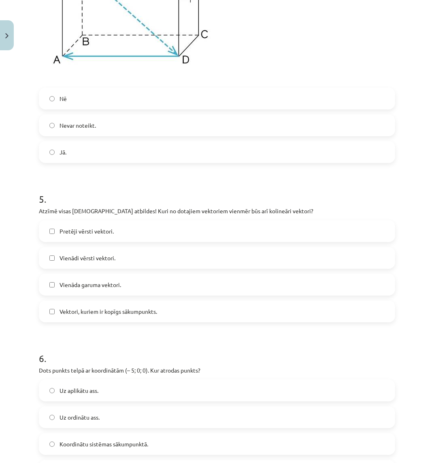
scroll to position [911, 0]
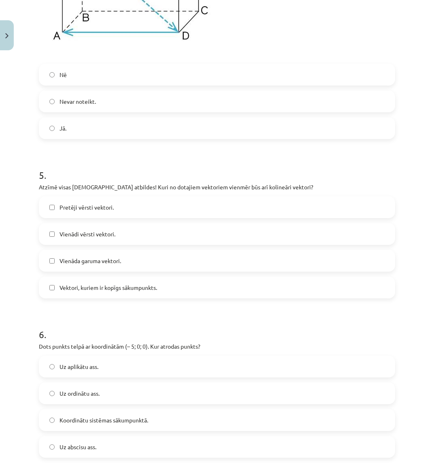
click at [161, 292] on label "Vektori, kuriem ir kopīgs sākumpunkts." at bounding box center [217, 287] width 355 height 20
click at [130, 205] on label "Pretēji vērsti vektori." at bounding box center [217, 207] width 355 height 20
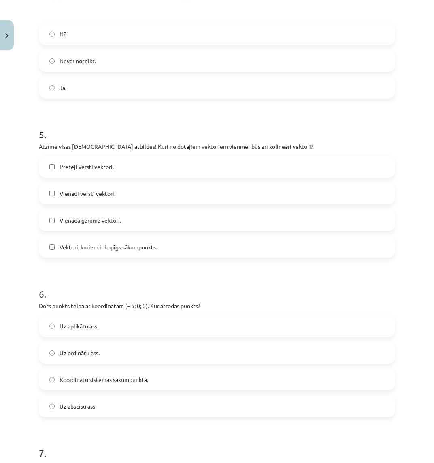
scroll to position [992, 0]
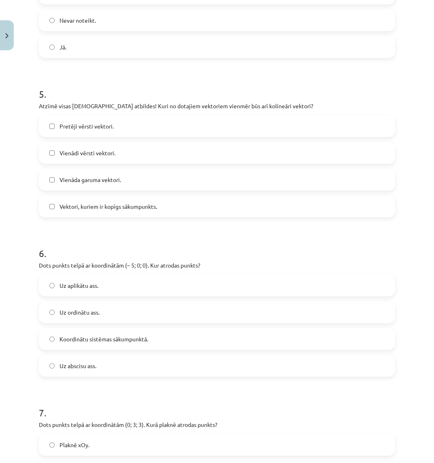
click at [87, 360] on label "Uz abscisu ass." at bounding box center [217, 365] width 355 height 20
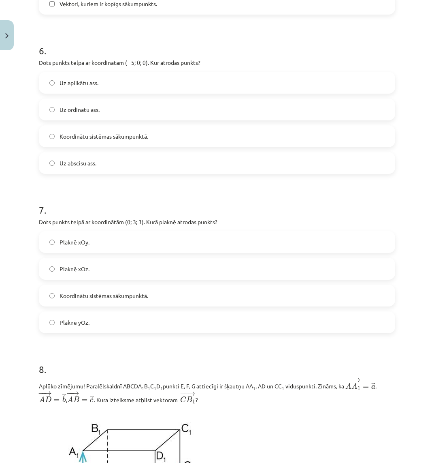
scroll to position [1235, 0]
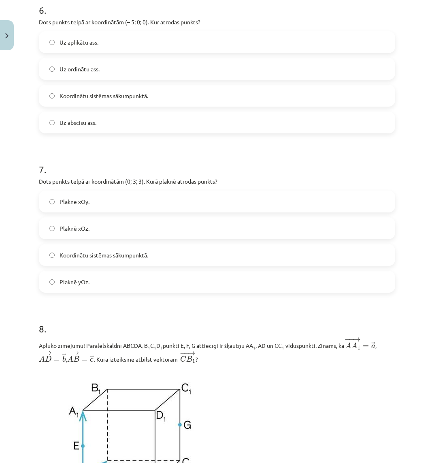
click at [134, 201] on label "Plaknē xOy." at bounding box center [217, 201] width 355 height 20
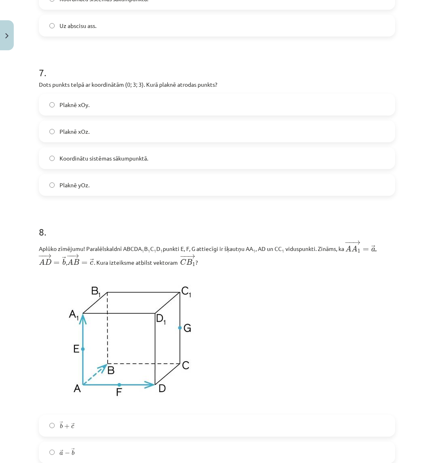
scroll to position [1438, 0]
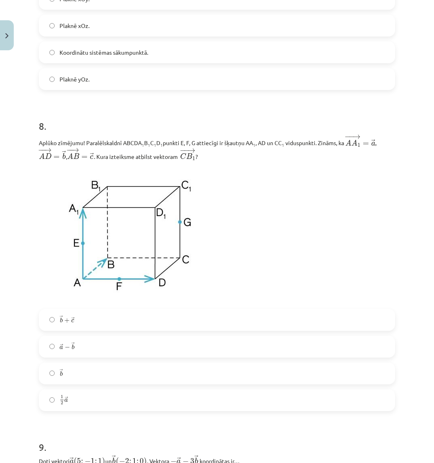
click at [100, 348] on label "→ a − → b a → − b →" at bounding box center [217, 346] width 355 height 20
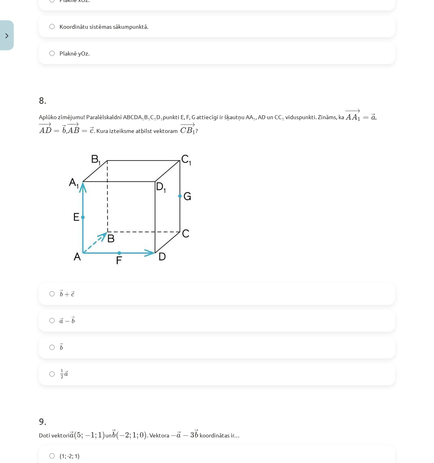
scroll to position [1600, 0]
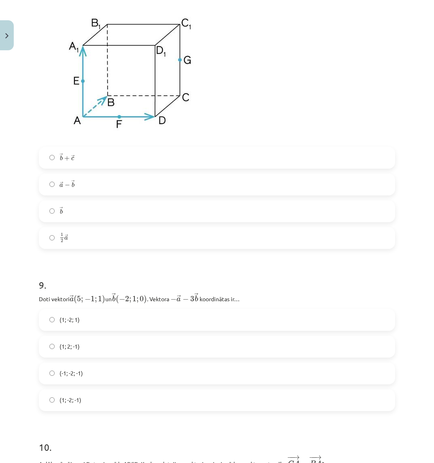
click at [99, 369] on label "(-1; -2; -1)" at bounding box center [217, 373] width 355 height 20
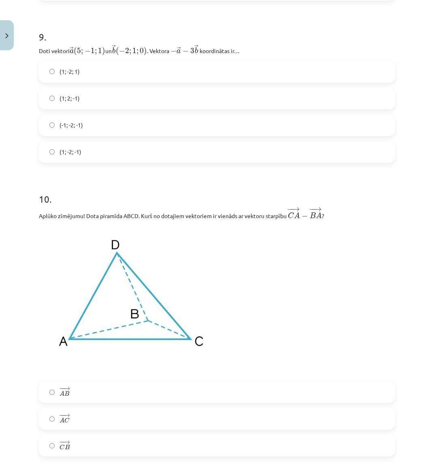
scroll to position [1965, 0]
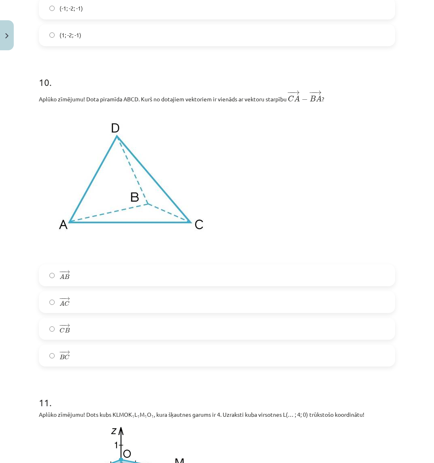
click at [88, 359] on label "− − → B C B C →" at bounding box center [217, 355] width 355 height 20
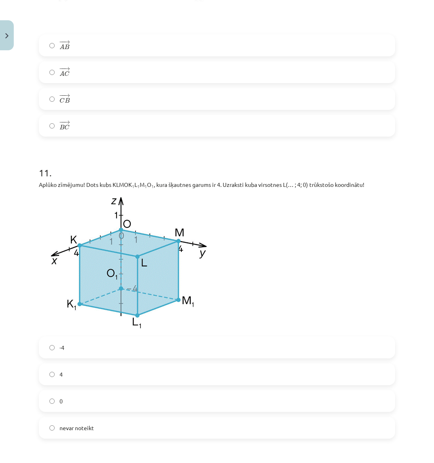
scroll to position [2248, 0]
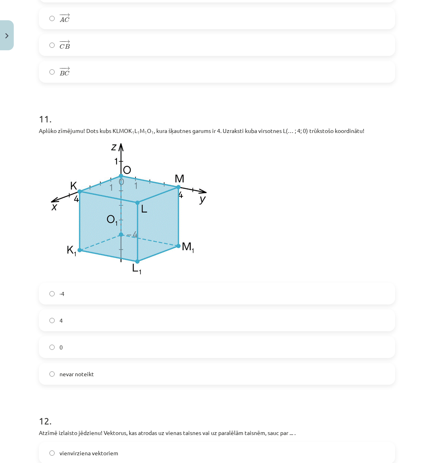
click at [96, 378] on label "nevar noteikt" at bounding box center [217, 373] width 355 height 20
click at [87, 300] on label "-4" at bounding box center [217, 293] width 355 height 20
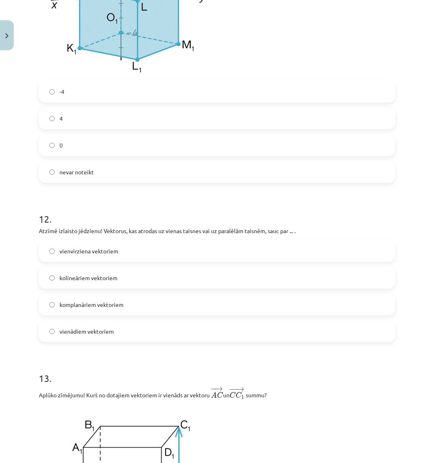
scroll to position [2451, 0]
click at [120, 301] on label "komplanāriem vektoriem" at bounding box center [217, 303] width 355 height 20
click at [127, 330] on label "vienādiem vektoriem" at bounding box center [217, 330] width 355 height 20
click at [128, 250] on label "vienvirziena vektoriem" at bounding box center [217, 250] width 355 height 20
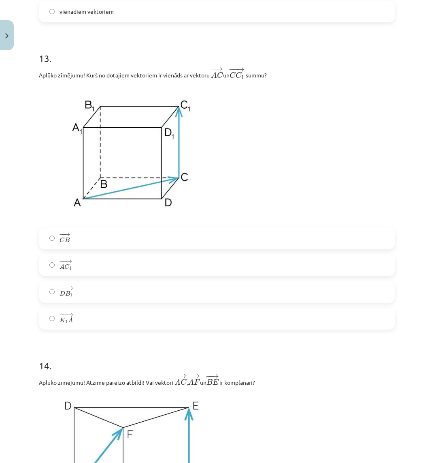
scroll to position [2775, 0]
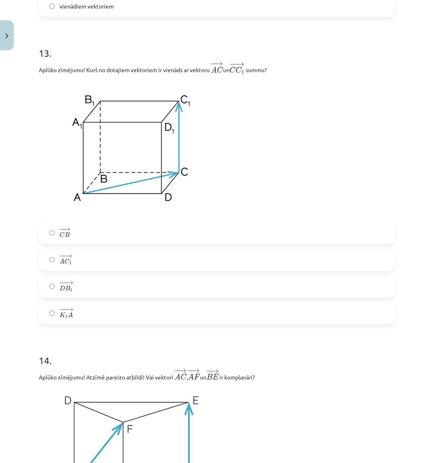
click at [88, 286] on label "− −− → D B 1 D B 1 →" at bounding box center [217, 286] width 355 height 20
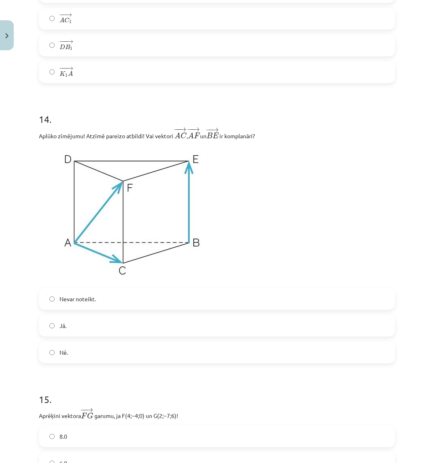
scroll to position [3018, 0]
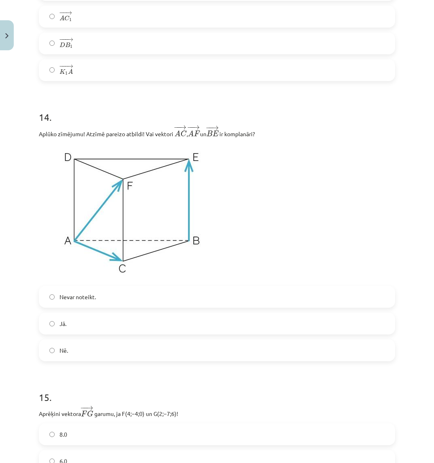
click at [92, 301] on span "Nevar noteikt." at bounding box center [78, 296] width 36 height 9
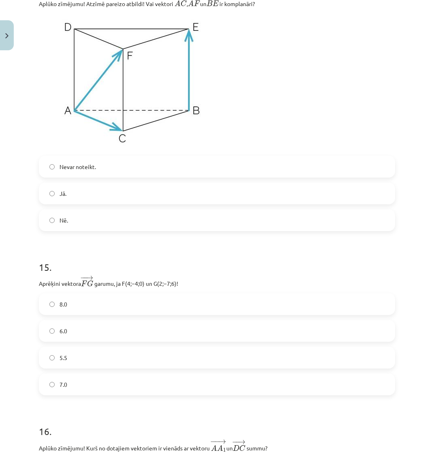
scroll to position [3180, 0]
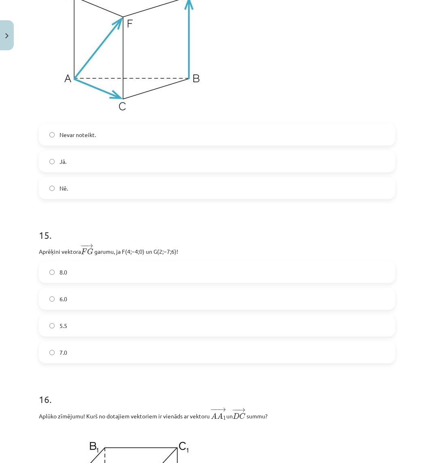
click at [99, 301] on label "6.0" at bounding box center [217, 298] width 355 height 20
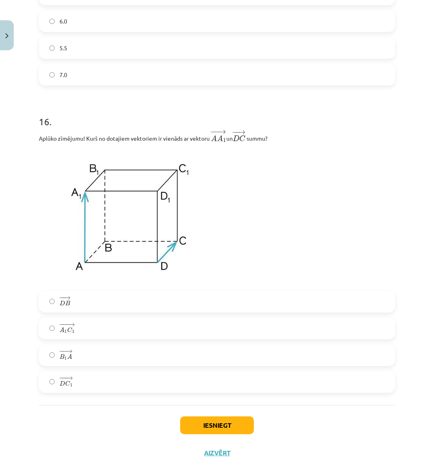
scroll to position [3463, 0]
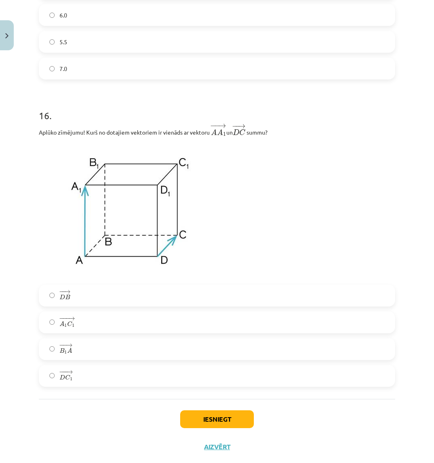
click at [103, 329] on label "− −− → A 1 C 1 A 1 C 1 →" at bounding box center [217, 322] width 355 height 20
click at [216, 421] on button "Iesniegt" at bounding box center [217, 419] width 74 height 18
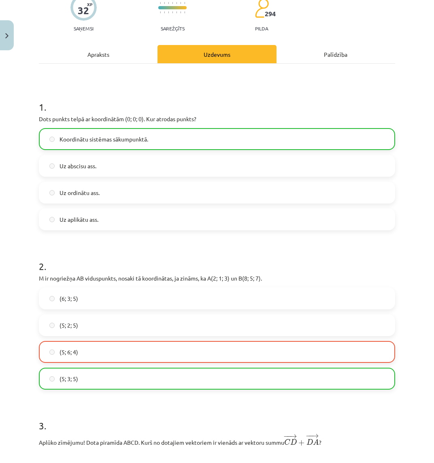
scroll to position [0, 0]
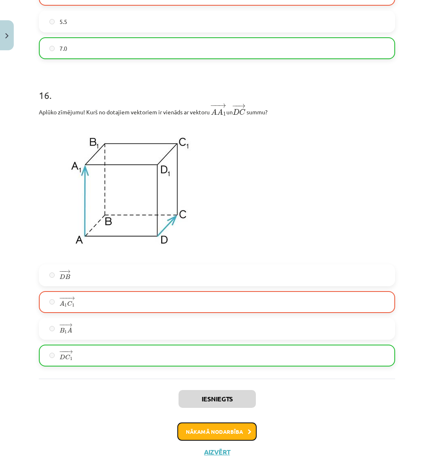
click at [219, 429] on button "Nākamā nodarbība" at bounding box center [216, 431] width 79 height 19
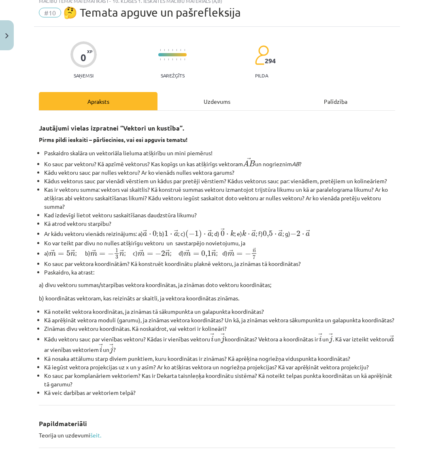
scroll to position [20, 0]
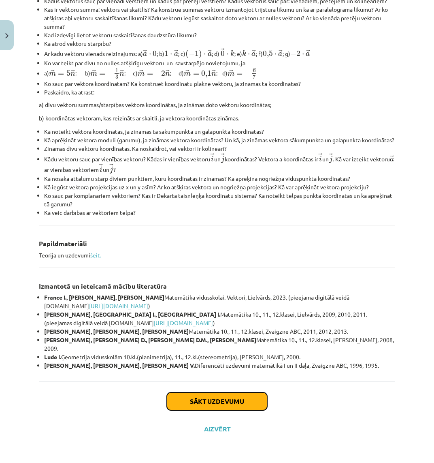
click at [216, 401] on button "Sākt uzdevumu" at bounding box center [217, 401] width 100 height 18
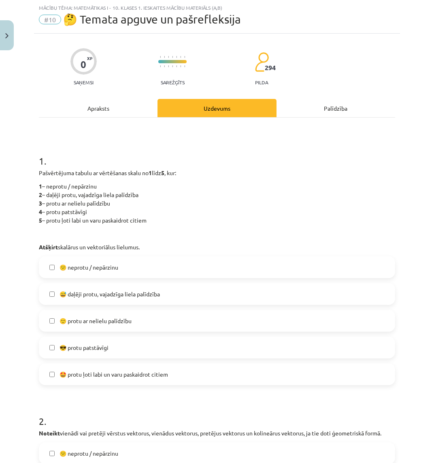
click at [120, 350] on label "😎 protu patstāvīgi" at bounding box center [217, 347] width 355 height 20
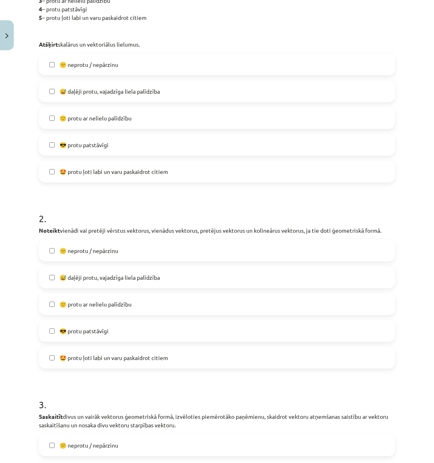
click at [113, 328] on label "😎 protu patstāvīgi" at bounding box center [217, 330] width 355 height 20
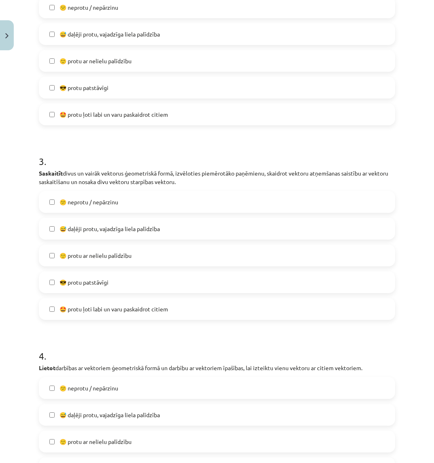
click at [116, 290] on label "😎 protu patstāvīgi" at bounding box center [217, 282] width 355 height 20
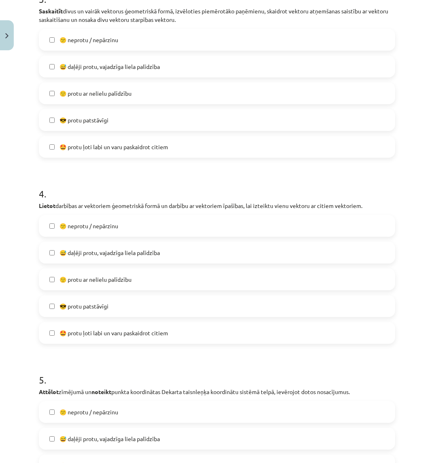
click at [109, 302] on span "😎 protu patstāvīgi" at bounding box center [84, 306] width 49 height 9
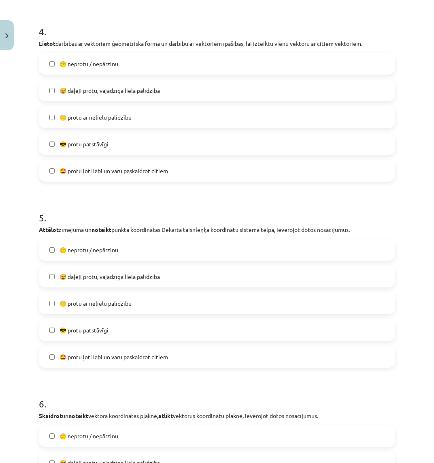
click at [103, 320] on label "😎 protu patstāvīgi" at bounding box center [217, 330] width 355 height 20
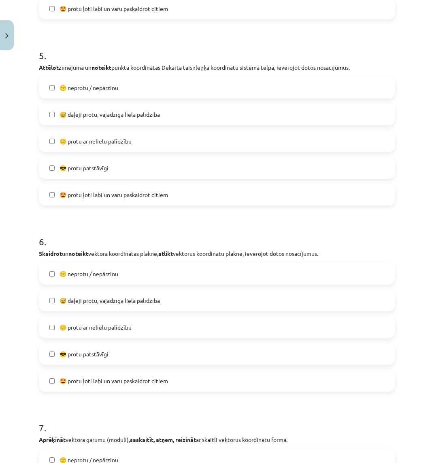
click at [97, 339] on div "😕 neprotu / nepārzinu  😅 daļēji protu, vajadzīga liela palīdzība  🙂 protu ar ne…" at bounding box center [217, 326] width 356 height 129
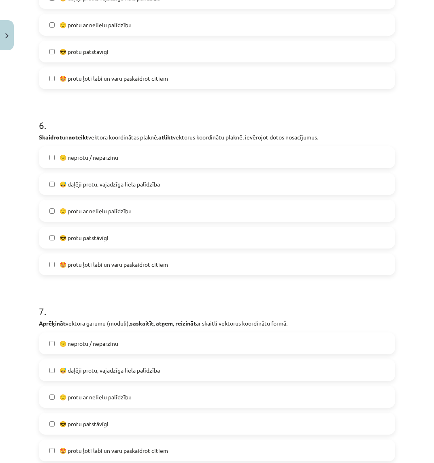
scroll to position [1073, 0]
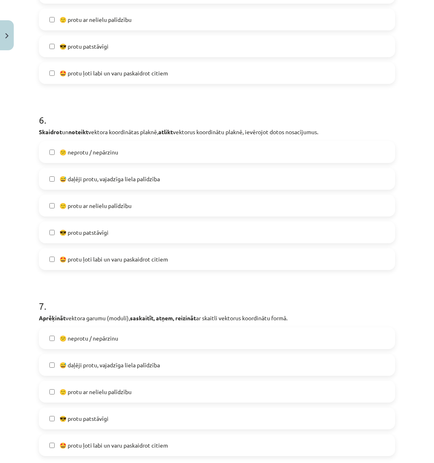
click at [85, 234] on span "😎 protu patstāvīgi" at bounding box center [84, 232] width 49 height 9
click at [75, 411] on label "😎 protu patstāvīgi" at bounding box center [217, 418] width 355 height 20
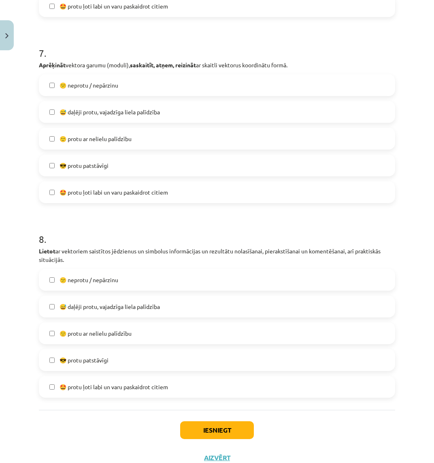
scroll to position [1355, 0]
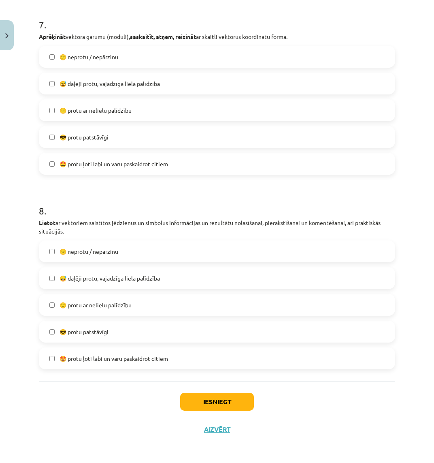
click at [108, 336] on label "😎 protu patstāvīgi" at bounding box center [217, 331] width 355 height 20
click at [207, 405] on button "Iesniegt" at bounding box center [217, 402] width 74 height 18
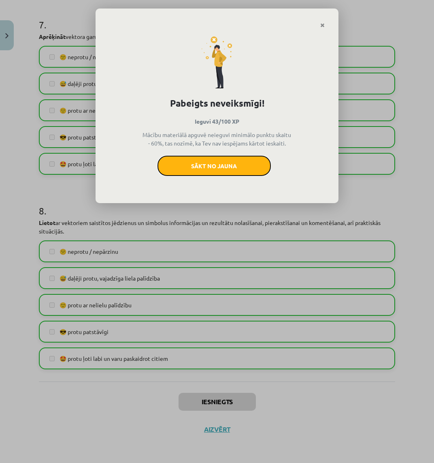
drag, startPoint x: 242, startPoint y: 162, endPoint x: 283, endPoint y: 31, distance: 136.6
click at [241, 162] on button "Sākt no jauna" at bounding box center [214, 166] width 113 height 20
click at [325, 17] on div at bounding box center [217, 19] width 243 height 20
click at [216, 167] on button "Sākt no jauna" at bounding box center [214, 166] width 113 height 20
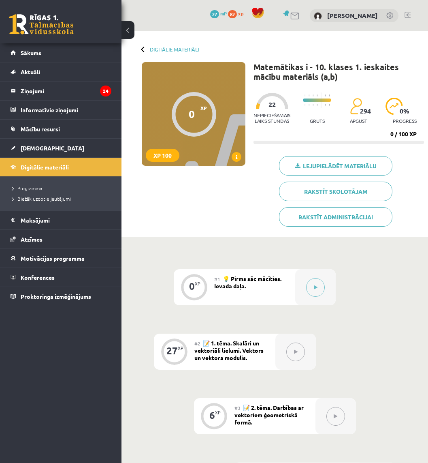
scroll to position [379, 0]
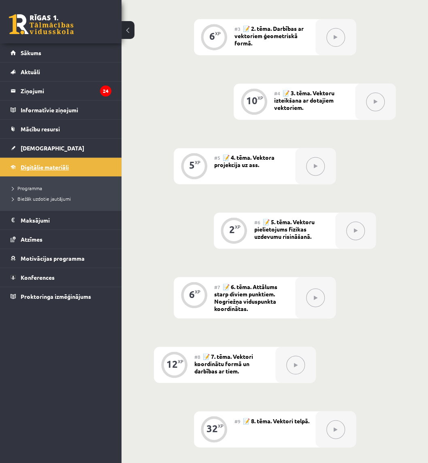
click at [32, 160] on link "Digitālie materiāli" at bounding box center [61, 167] width 101 height 19
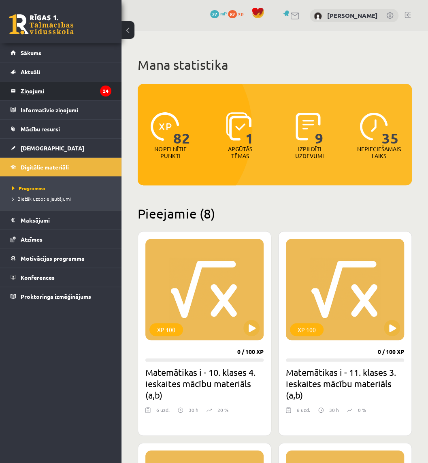
click at [65, 89] on legend "Ziņojumi 24" at bounding box center [66, 90] width 91 height 19
